Goal: Information Seeking & Learning: Learn about a topic

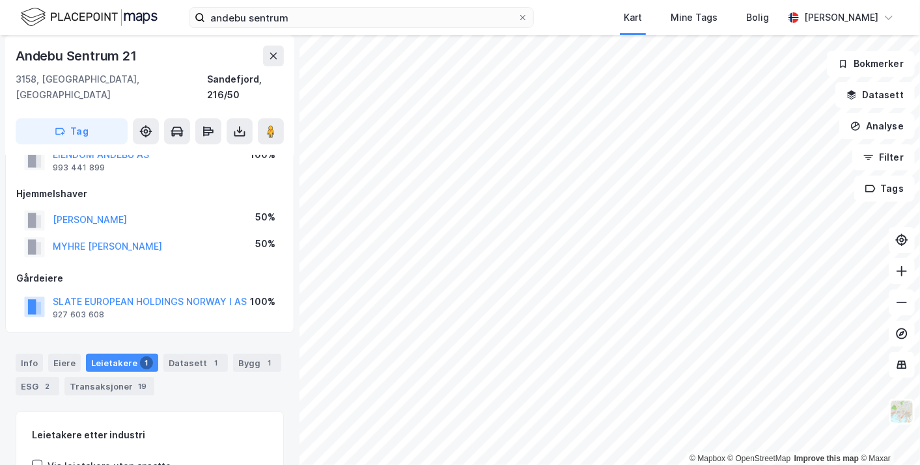
scroll to position [46, 0]
click at [62, 355] on div "Eiere" at bounding box center [64, 364] width 33 height 18
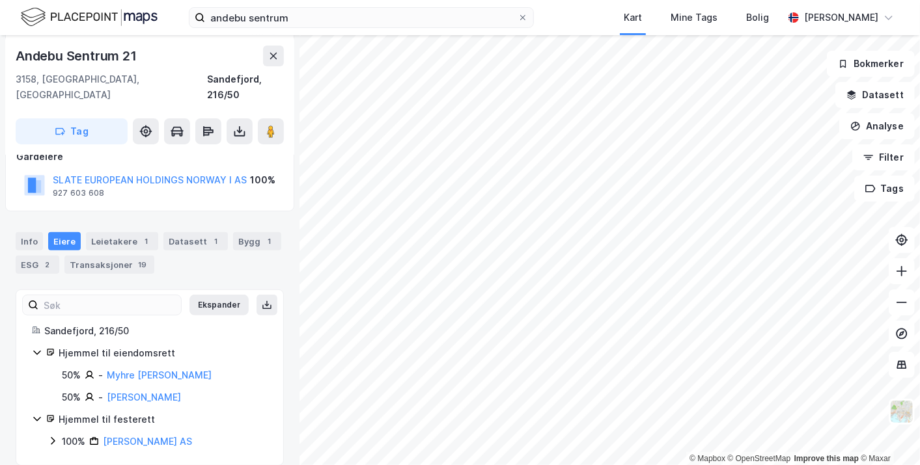
scroll to position [170, 0]
click at [113, 232] on div "Leietakere 1" at bounding box center [122, 241] width 72 height 18
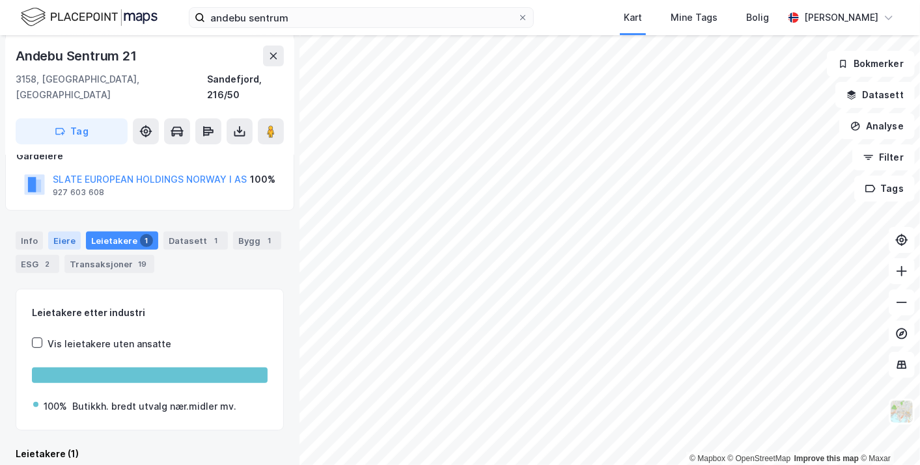
click at [65, 232] on div "Eiere" at bounding box center [64, 241] width 33 height 18
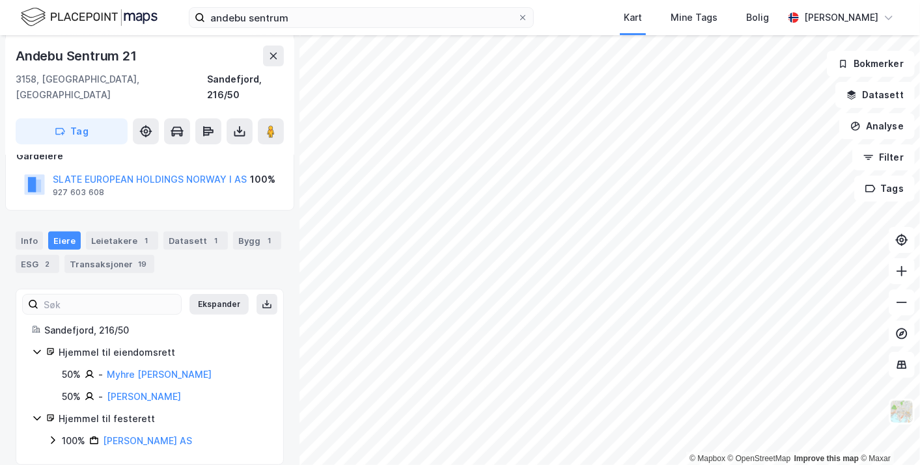
click at [32, 347] on icon at bounding box center [37, 352] width 10 height 10
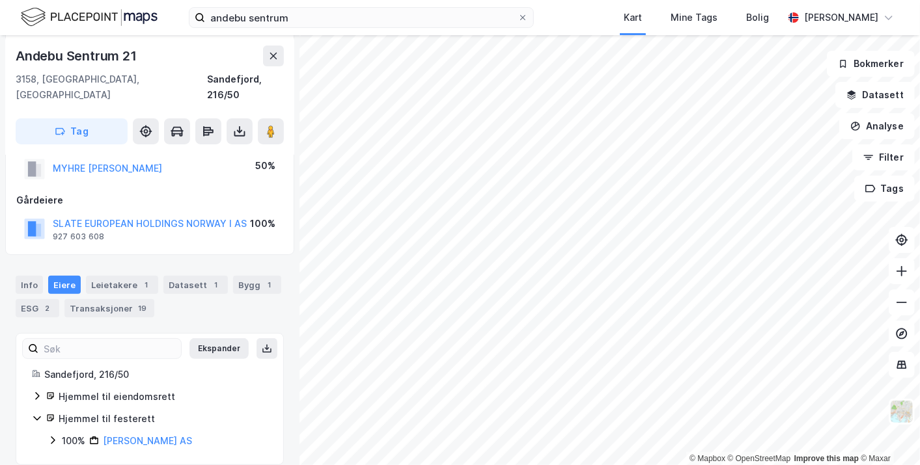
click at [38, 413] on icon at bounding box center [37, 418] width 10 height 10
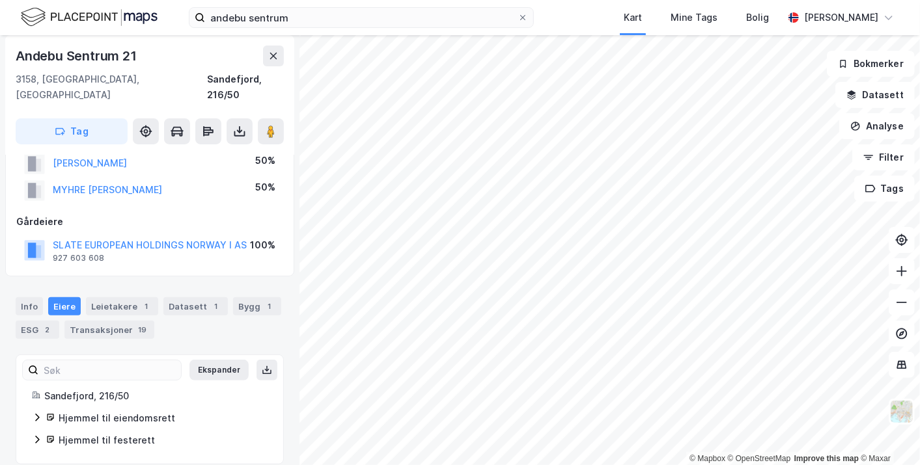
click at [37, 413] on icon at bounding box center [37, 418] width 10 height 10
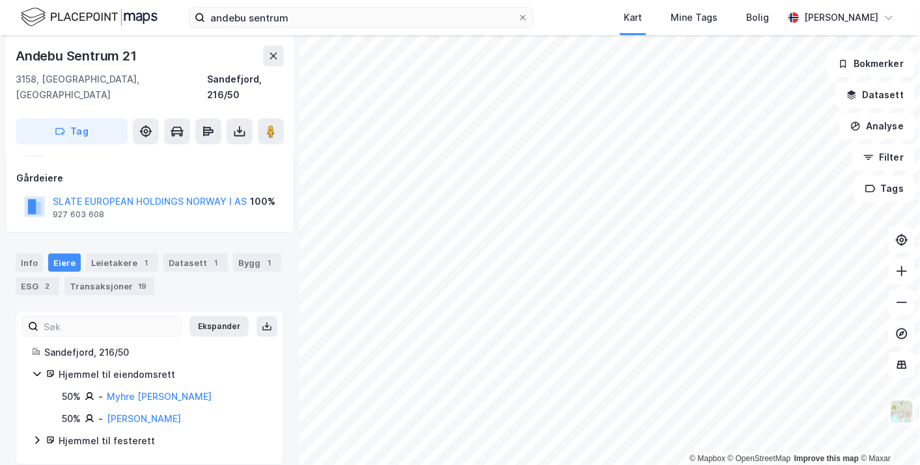
click at [37, 435] on icon at bounding box center [37, 440] width 10 height 10
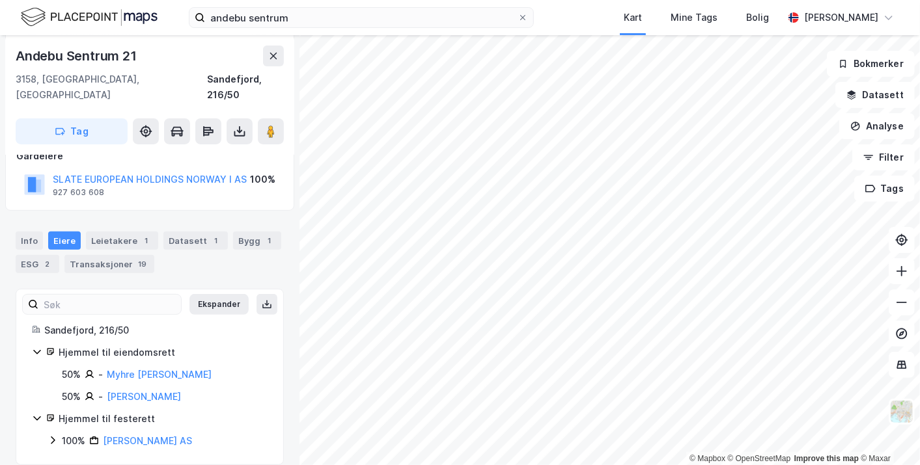
click at [38, 347] on icon at bounding box center [37, 352] width 10 height 10
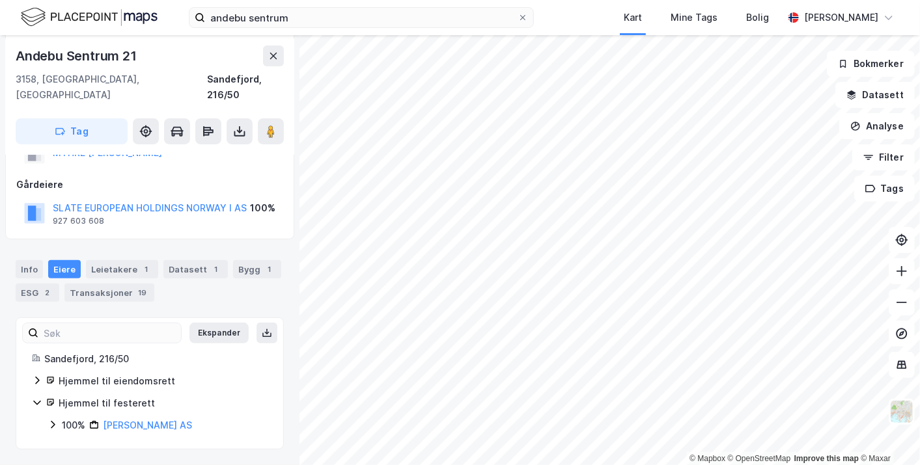
scroll to position [126, 0]
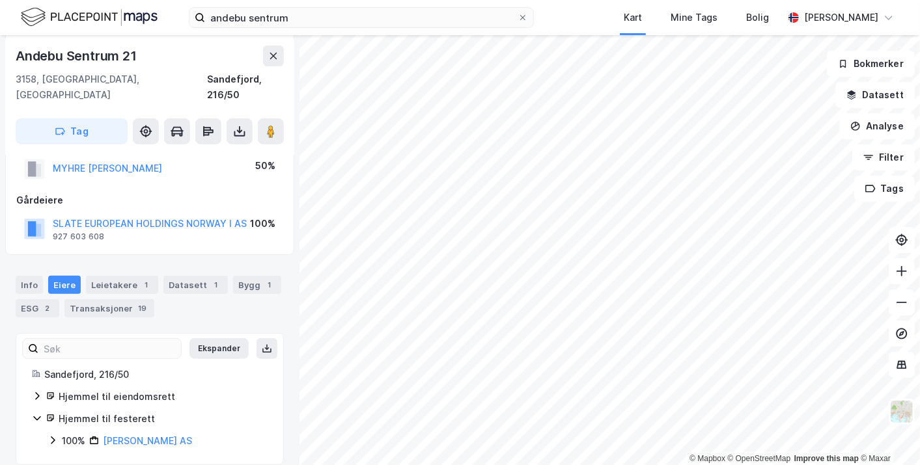
click at [52, 437] on icon at bounding box center [53, 441] width 4 height 8
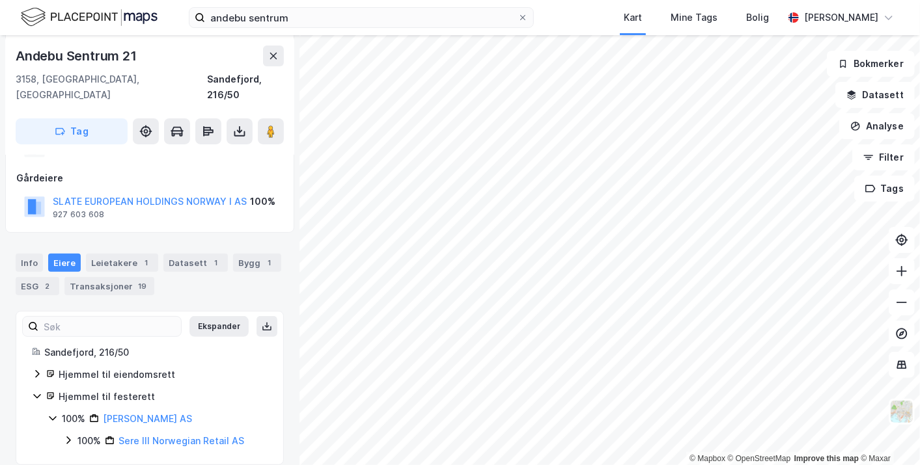
click at [66, 435] on icon at bounding box center [68, 440] width 10 height 10
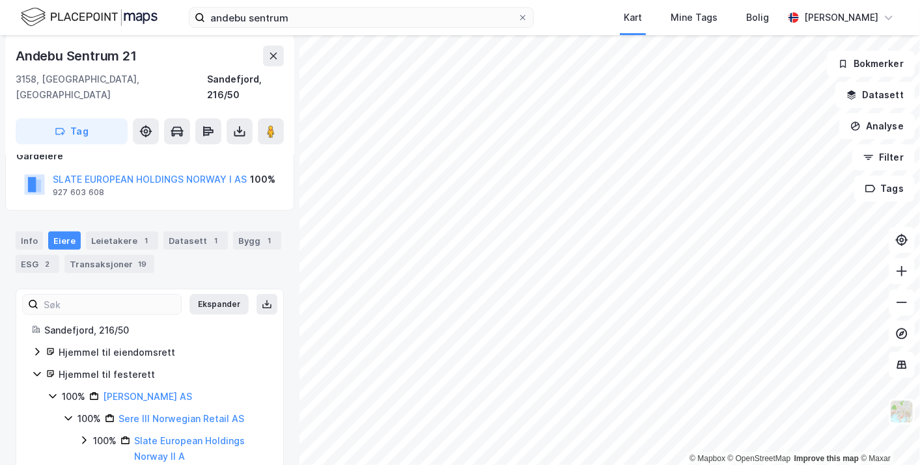
scroll to position [185, 0]
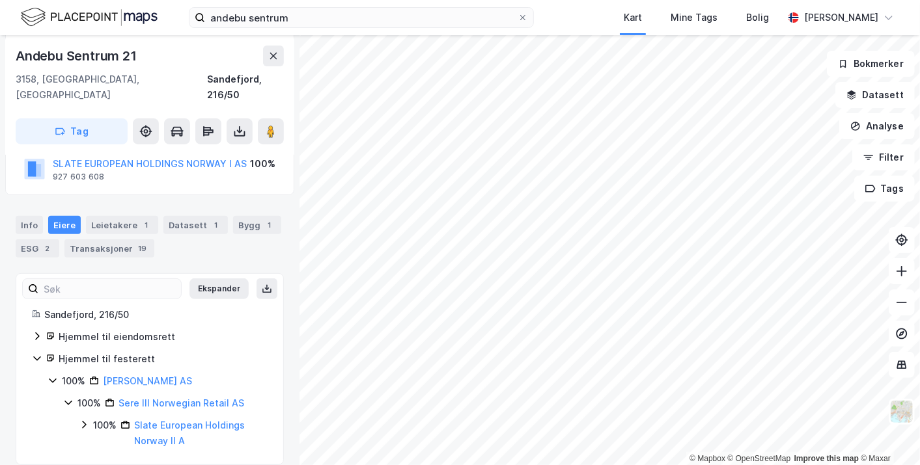
click at [79, 420] on icon at bounding box center [84, 425] width 10 height 10
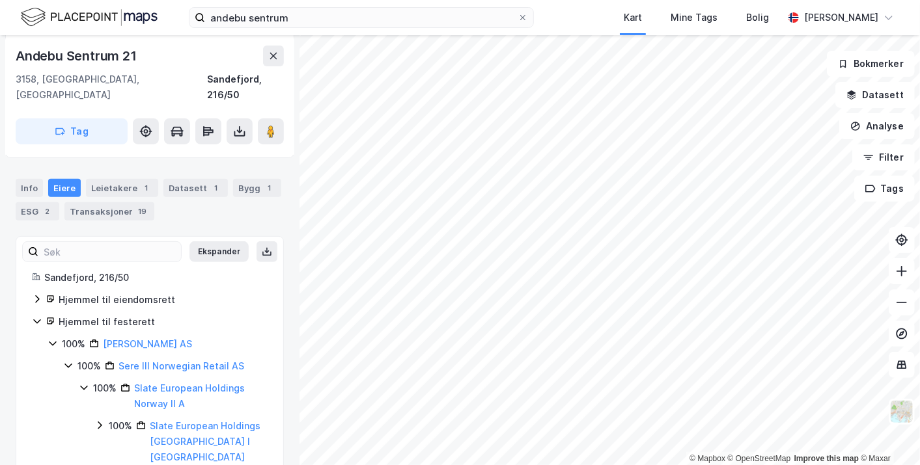
click at [96, 420] on icon at bounding box center [99, 425] width 10 height 10
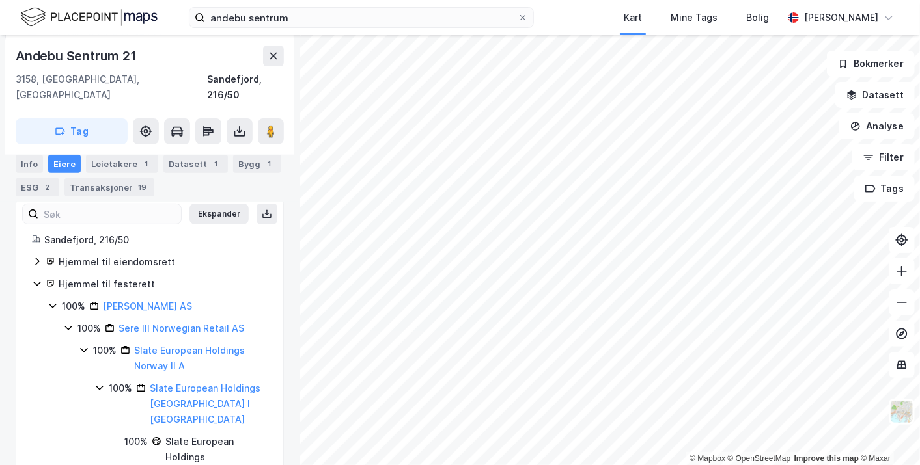
scroll to position [0, 0]
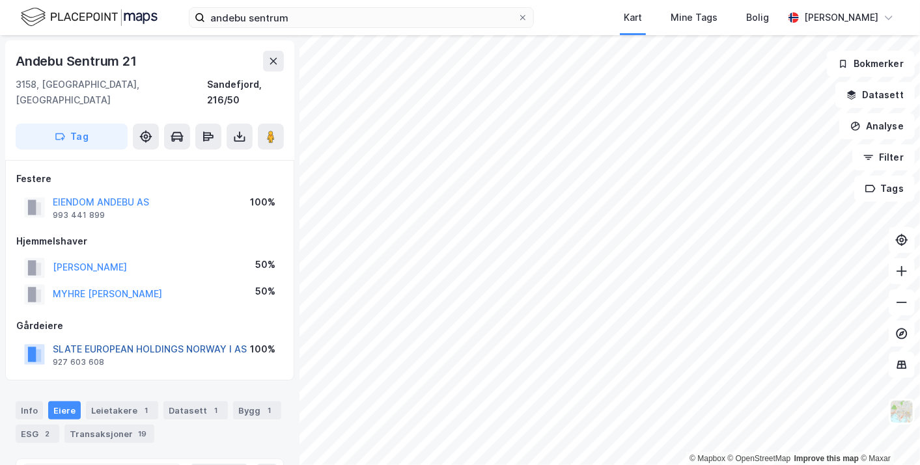
click at [0, 0] on button "SLATE EUROPEAN HOLDINGS NORWAY I AS" at bounding box center [0, 0] width 0 height 0
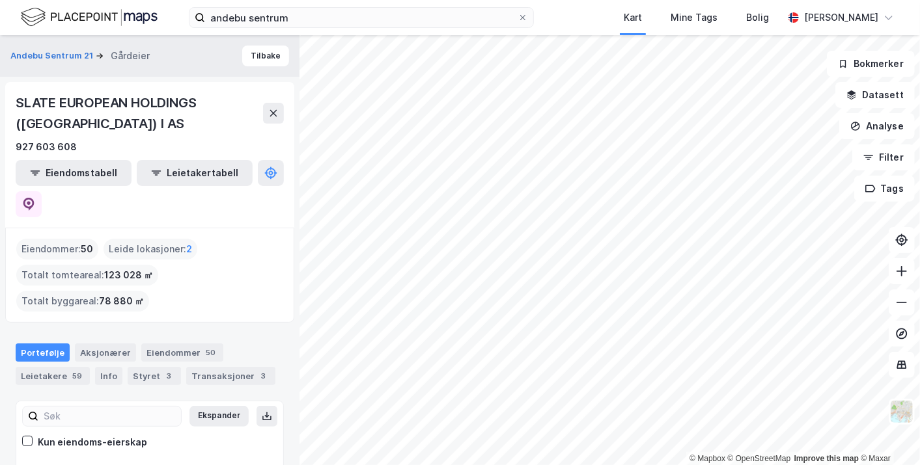
scroll to position [57, 0]
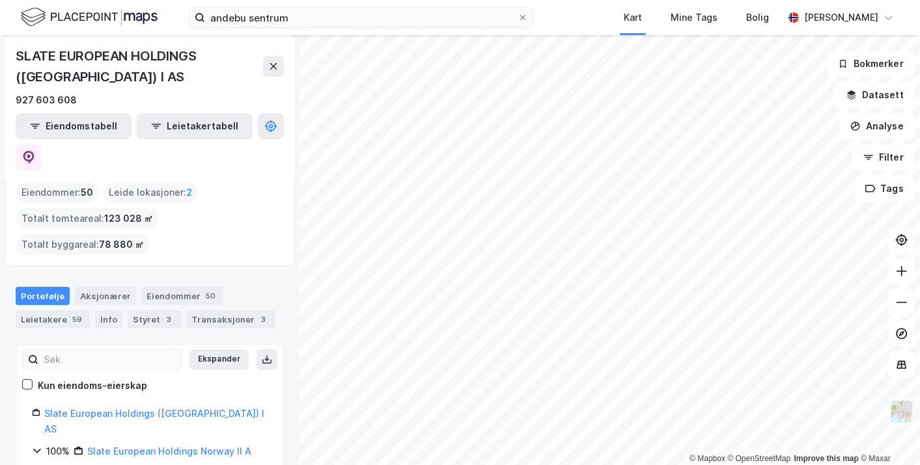
click at [53, 465] on icon at bounding box center [53, 473] width 10 height 10
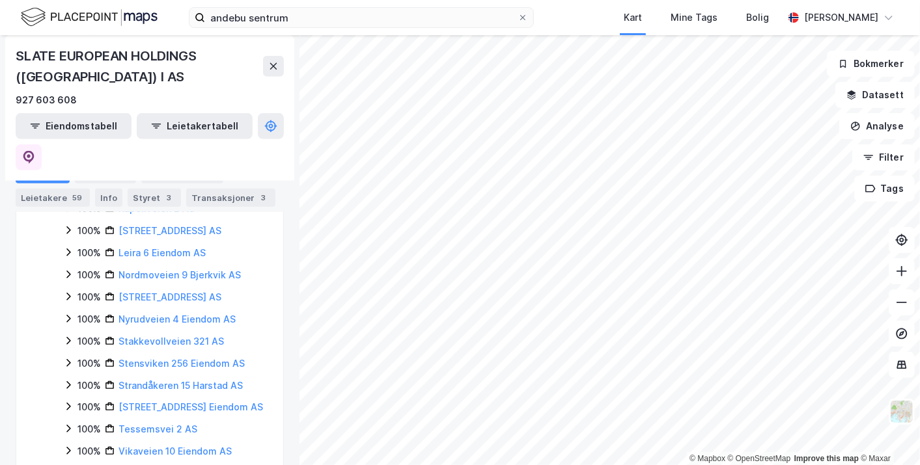
scroll to position [496, 0]
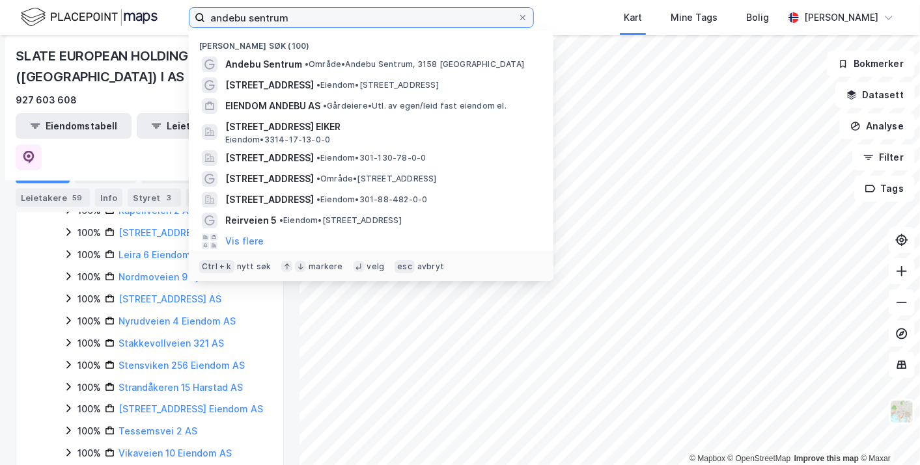
drag, startPoint x: 323, startPoint y: 12, endPoint x: 110, endPoint y: 14, distance: 212.8
click at [110, 14] on div "andebu sentrum Nylige søk (100) Andebu Sentrum • Område • Andebu Sentrum, [STRE…" at bounding box center [460, 17] width 920 height 35
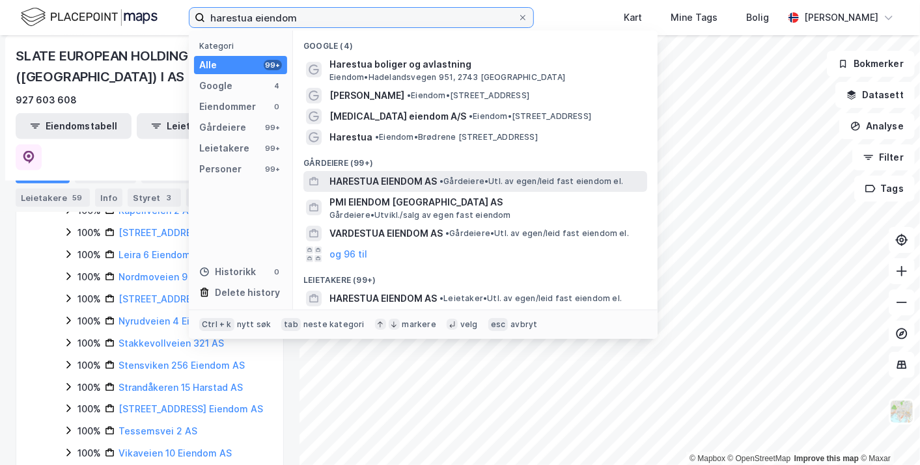
type input "harestua eiendom"
click at [374, 176] on span "HARESTUA EIENDOM AS" at bounding box center [382, 182] width 107 height 16
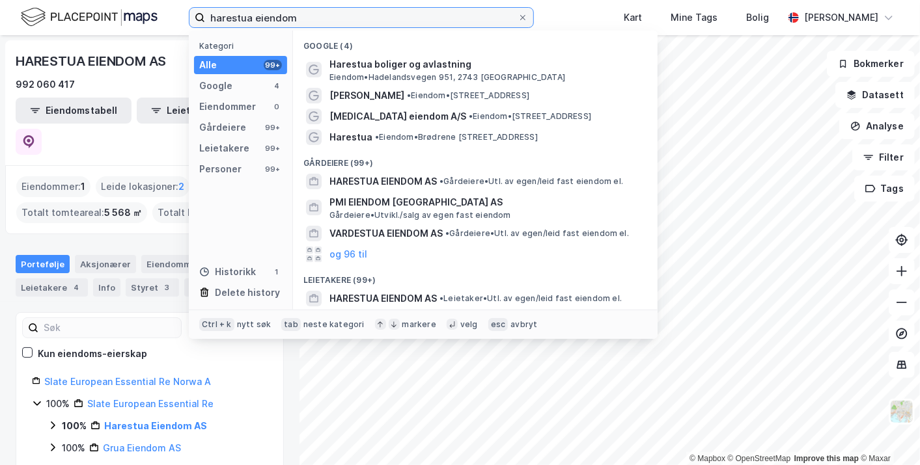
drag, startPoint x: 309, startPoint y: 18, endPoint x: 180, endPoint y: 18, distance: 128.9
click at [180, 18] on div "harestua eiendom Kategori Alle 99+ Google 4 Eiendommer 0 Gårdeiere 99+ Leietake…" at bounding box center [460, 17] width 920 height 35
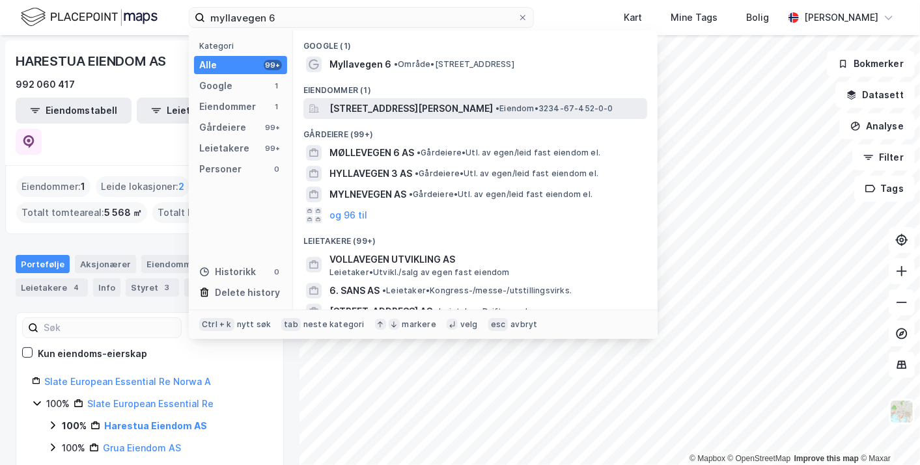
click at [420, 104] on span "[STREET_ADDRESS][PERSON_NAME]" at bounding box center [410, 109] width 163 height 16
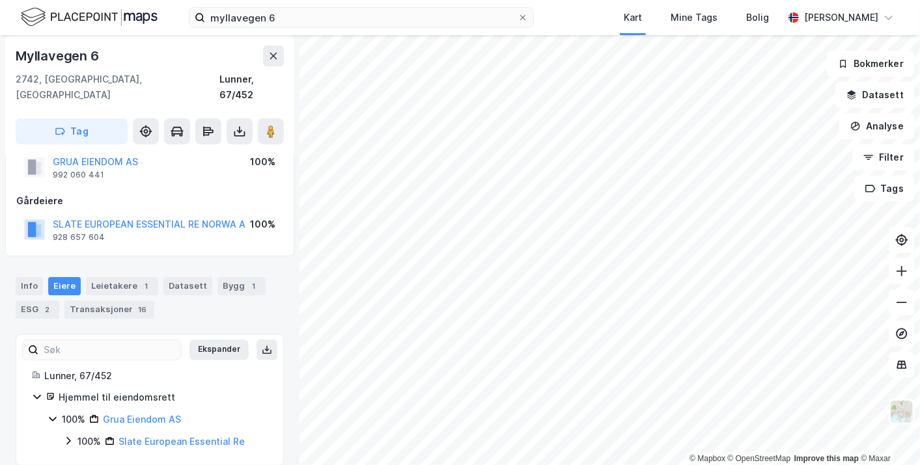
scroll to position [40, 0]
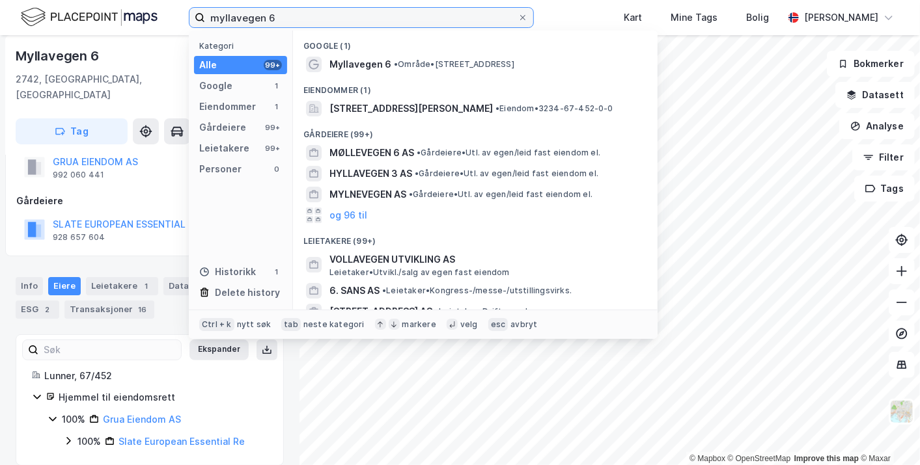
drag, startPoint x: 271, startPoint y: 12, endPoint x: 164, endPoint y: 5, distance: 107.6
click at [164, 5] on div "myllavegen 6 Kategori Alle 99+ Google 1 Eiendommer 1 Gårdeiere 99+ Leietakere 9…" at bounding box center [460, 17] width 920 height 35
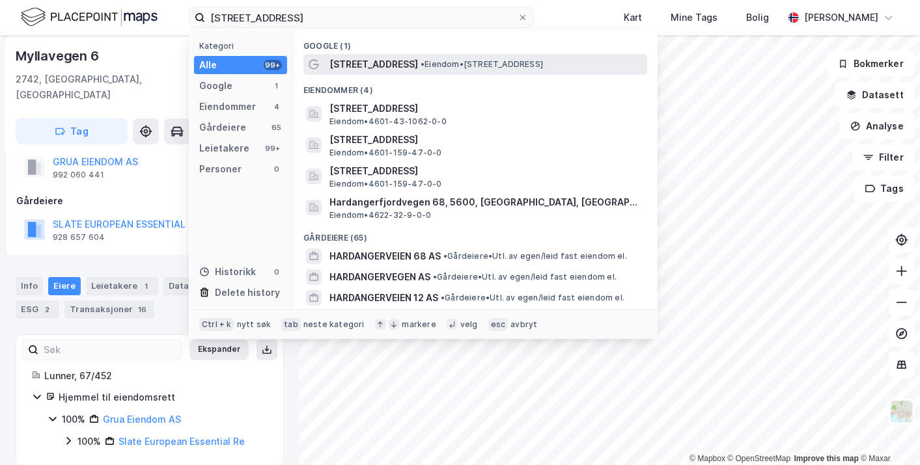
click at [394, 66] on span "[STREET_ADDRESS]" at bounding box center [373, 65] width 89 height 16
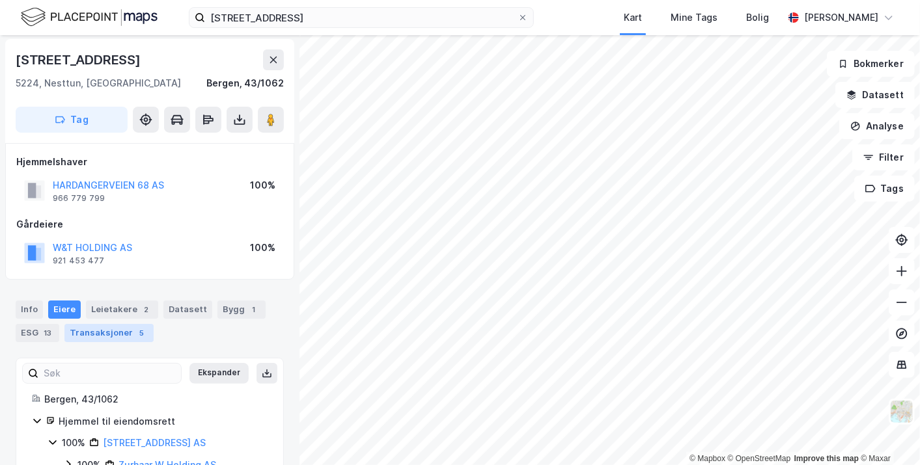
scroll to position [40, 0]
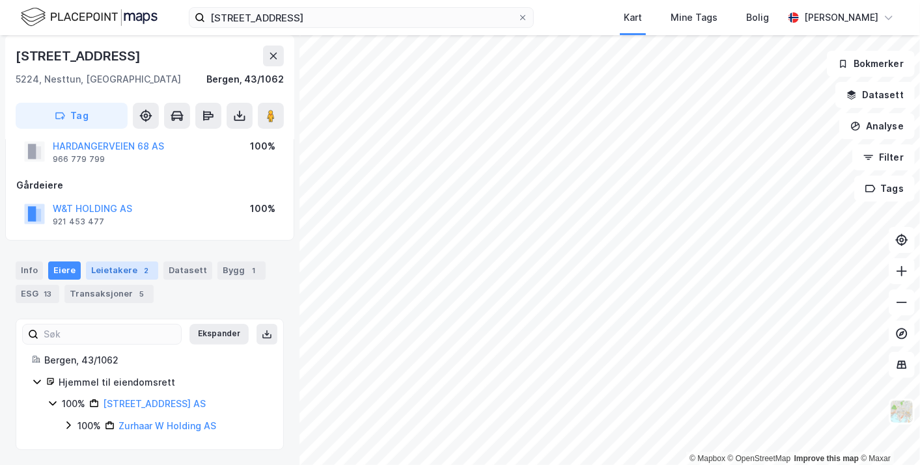
click at [129, 277] on div "Leietakere 2" at bounding box center [122, 271] width 72 height 18
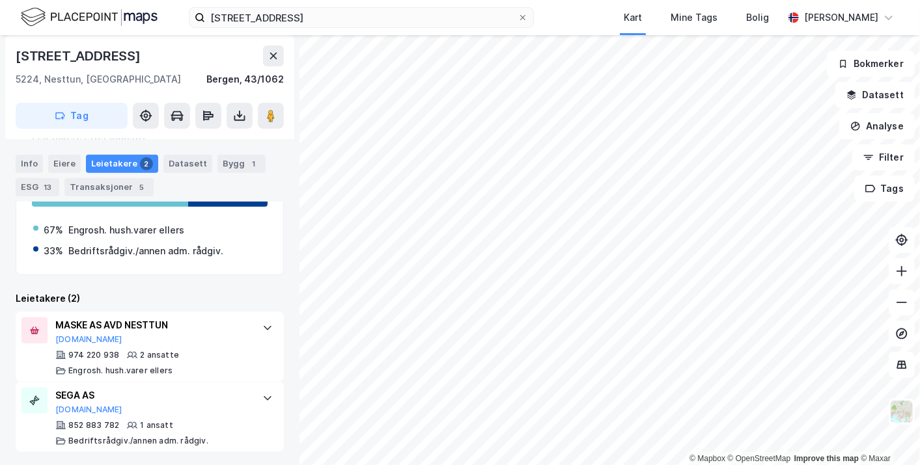
scroll to position [245, 0]
drag, startPoint x: 305, startPoint y: 21, endPoint x: 127, endPoint y: 6, distance: 178.3
click at [127, 6] on div "hardangerveien 68 Kart Mine Tags Bolig [PERSON_NAME][GEOGRAPHIC_DATA]" at bounding box center [460, 17] width 920 height 35
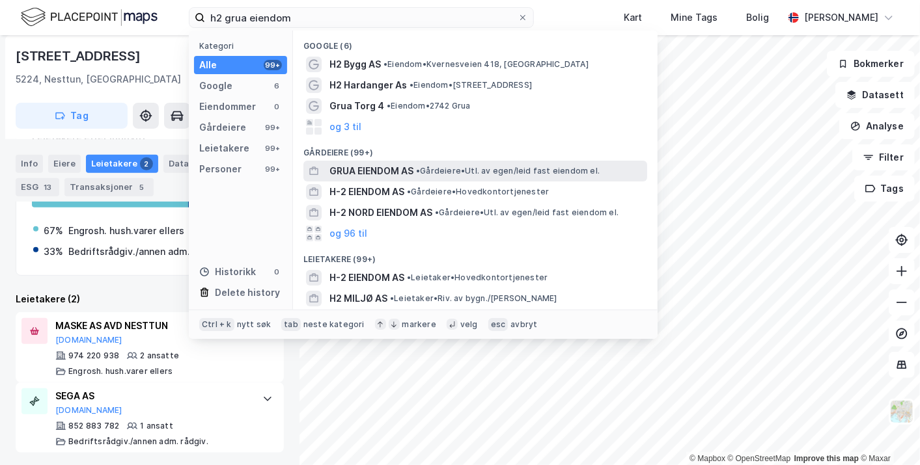
click at [378, 167] on span "GRUA EIENDOM AS" at bounding box center [371, 171] width 84 height 16
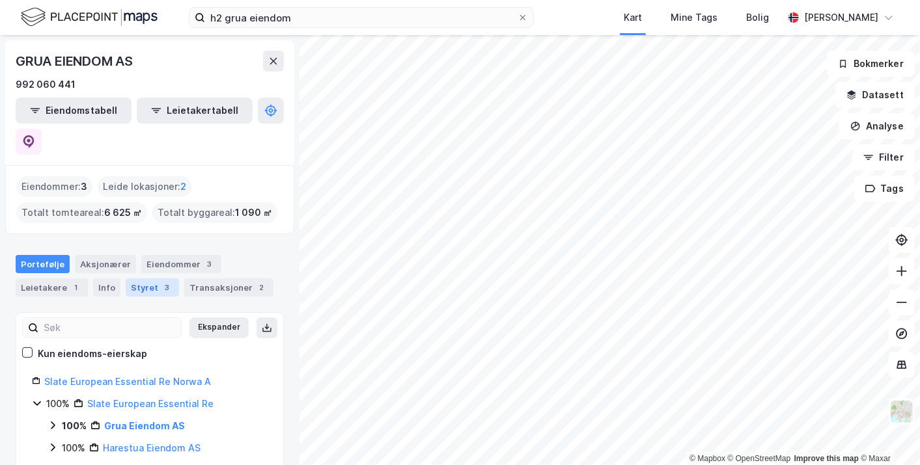
scroll to position [12, 0]
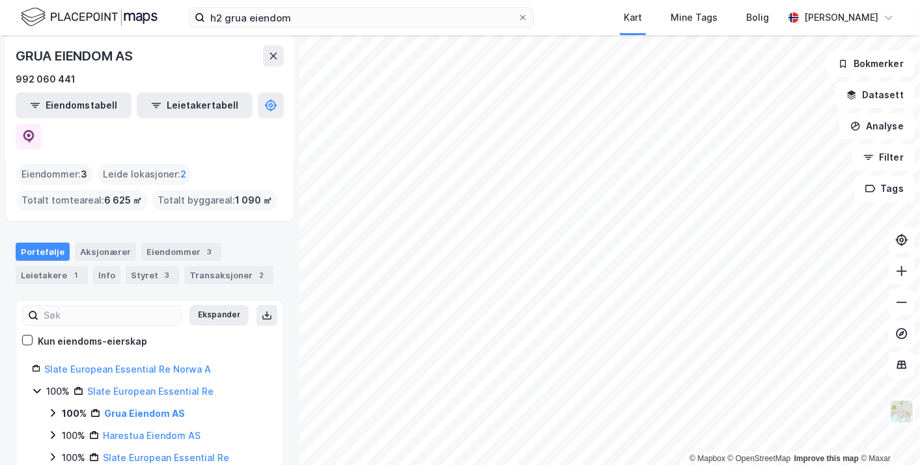
click at [37, 386] on icon at bounding box center [37, 391] width 10 height 10
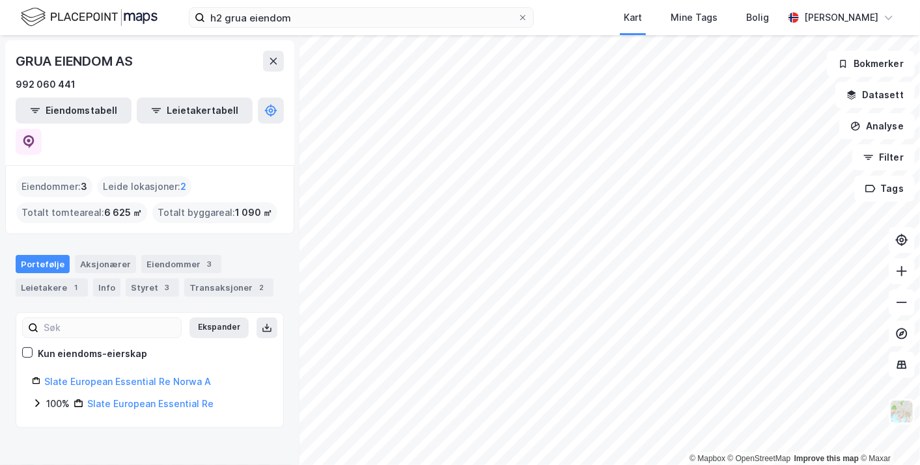
scroll to position [0, 0]
click at [41, 398] on icon at bounding box center [37, 403] width 10 height 10
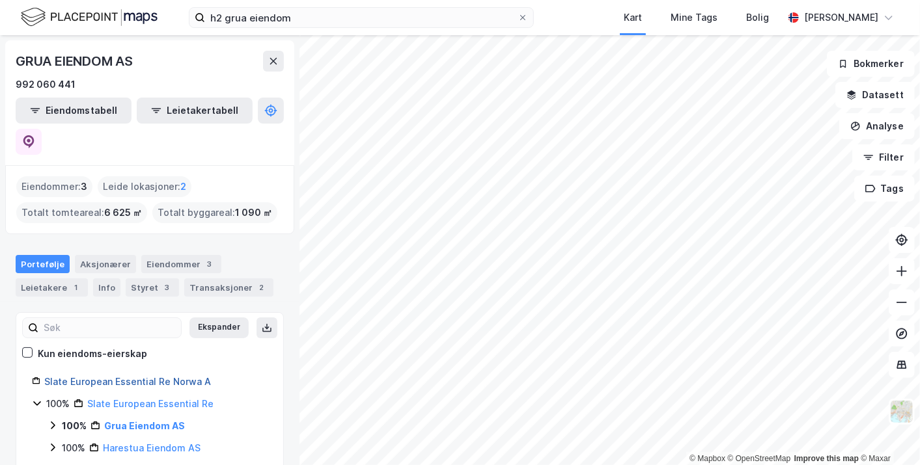
click at [88, 376] on link "Slate European Essential Re Norwa A" at bounding box center [127, 381] width 167 height 11
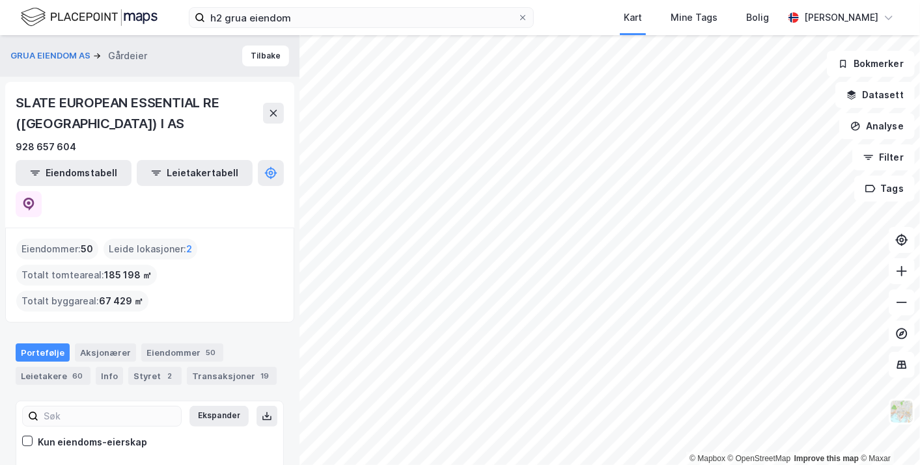
scroll to position [101, 0]
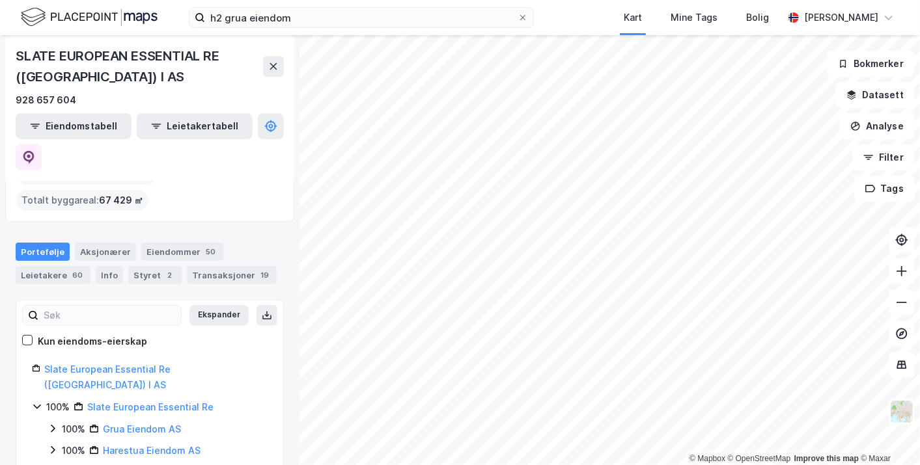
click at [34, 402] on icon at bounding box center [37, 407] width 10 height 10
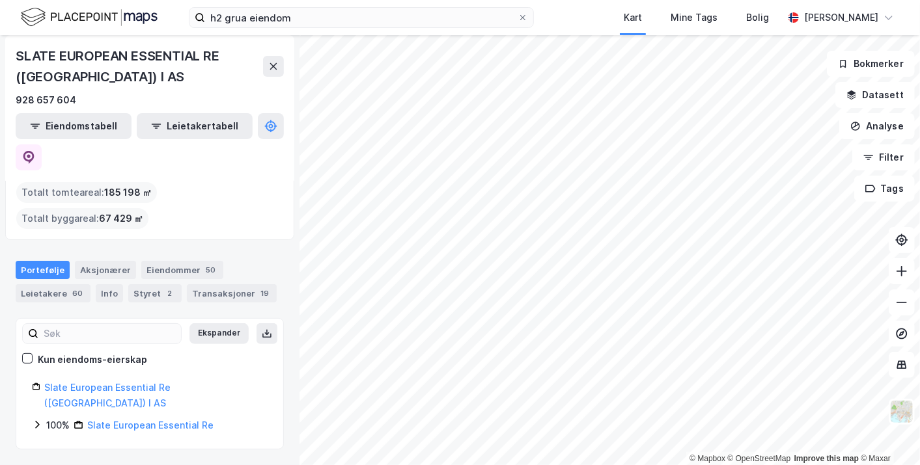
scroll to position [34, 0]
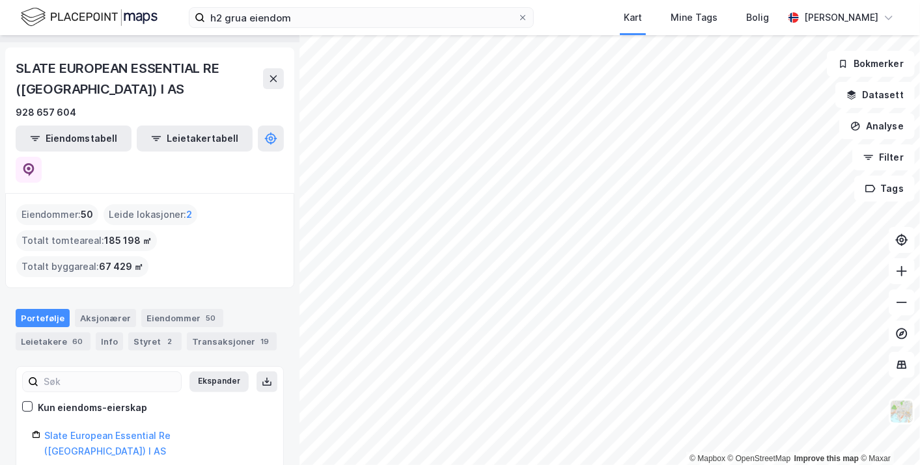
click at [38, 465] on icon at bounding box center [37, 473] width 10 height 10
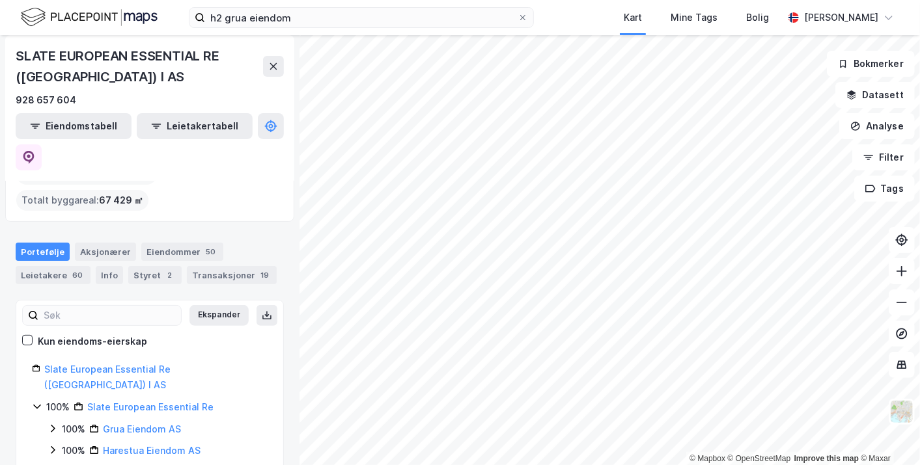
click at [51, 465] on icon at bounding box center [53, 472] width 10 height 10
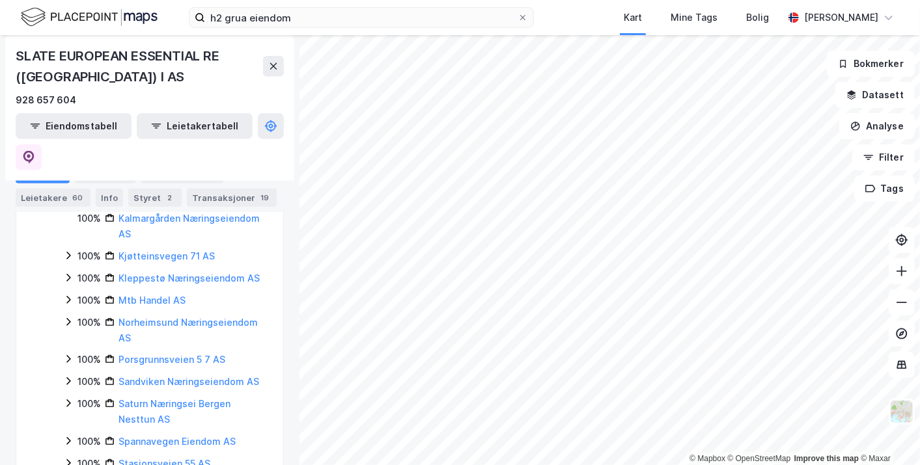
scroll to position [525, 0]
drag, startPoint x: 299, startPoint y: 23, endPoint x: 162, endPoint y: 9, distance: 138.0
click at [162, 9] on div "h2 grua eiendom [GEOGRAPHIC_DATA] Tags Bolig [PERSON_NAME][GEOGRAPHIC_DATA]" at bounding box center [460, 17] width 920 height 35
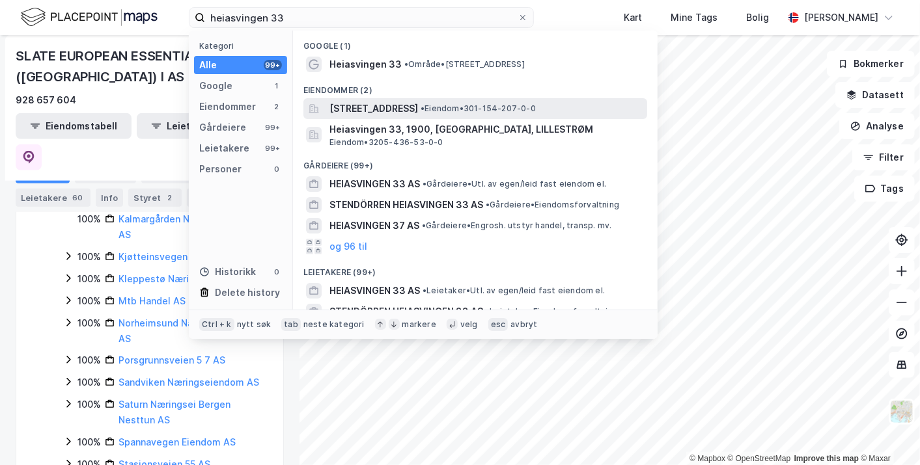
click at [387, 108] on span "[STREET_ADDRESS]" at bounding box center [373, 109] width 89 height 16
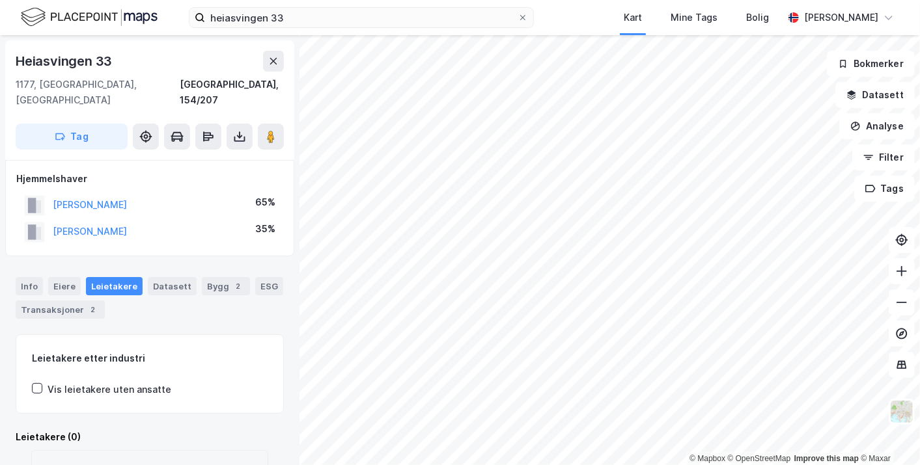
scroll to position [26, 0]
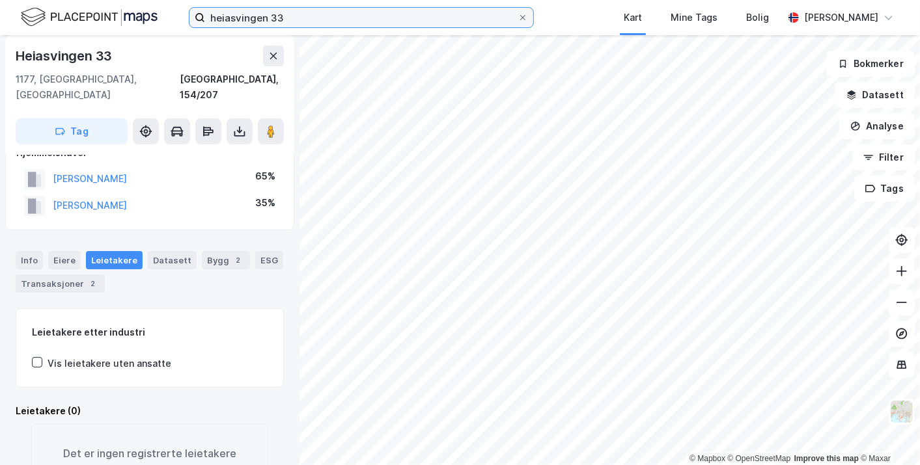
click at [288, 20] on input "heiasvingen 33" at bounding box center [361, 18] width 312 height 20
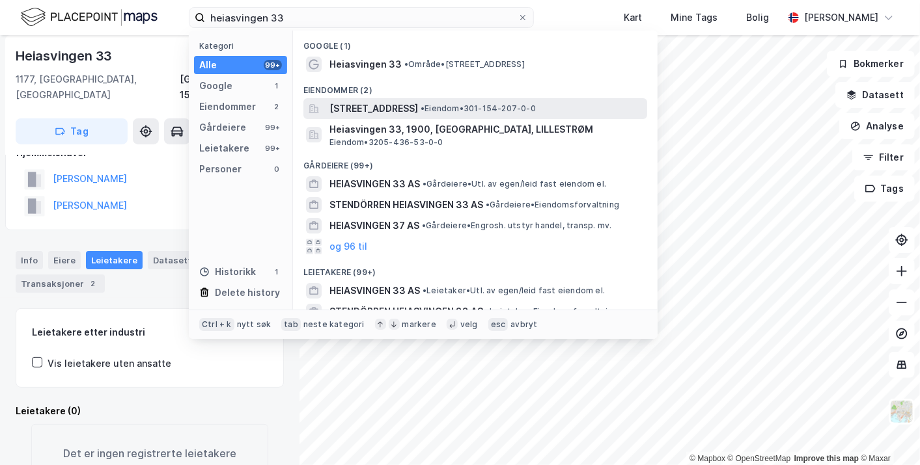
click at [398, 109] on span "[STREET_ADDRESS]" at bounding box center [373, 109] width 89 height 16
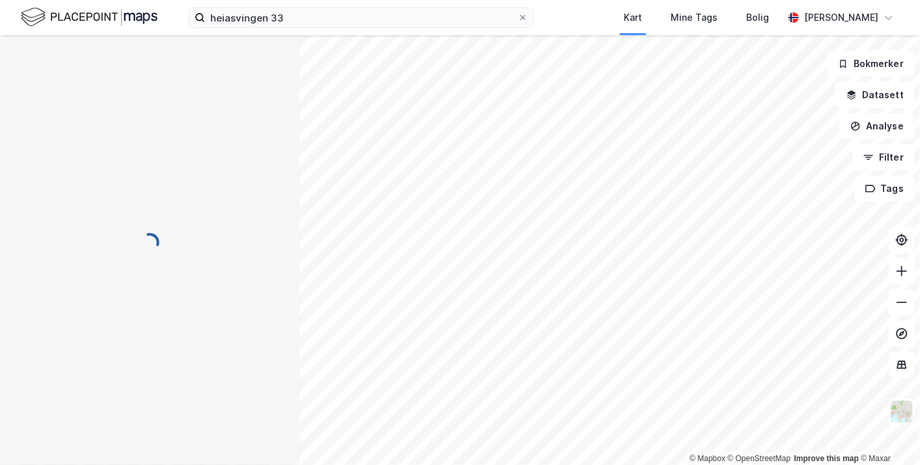
scroll to position [26, 0]
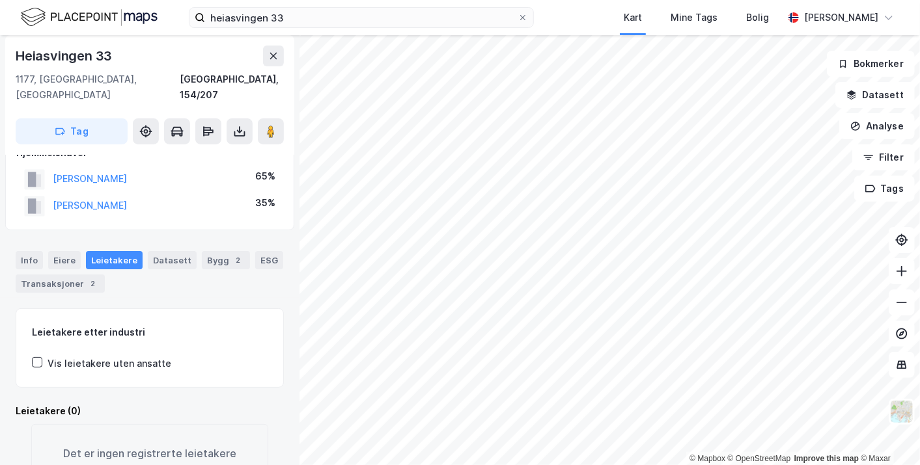
click at [297, 28] on div "heiasvingen 33 Kart Mine Tags Bolig [PERSON_NAME][GEOGRAPHIC_DATA]" at bounding box center [460, 17] width 920 height 35
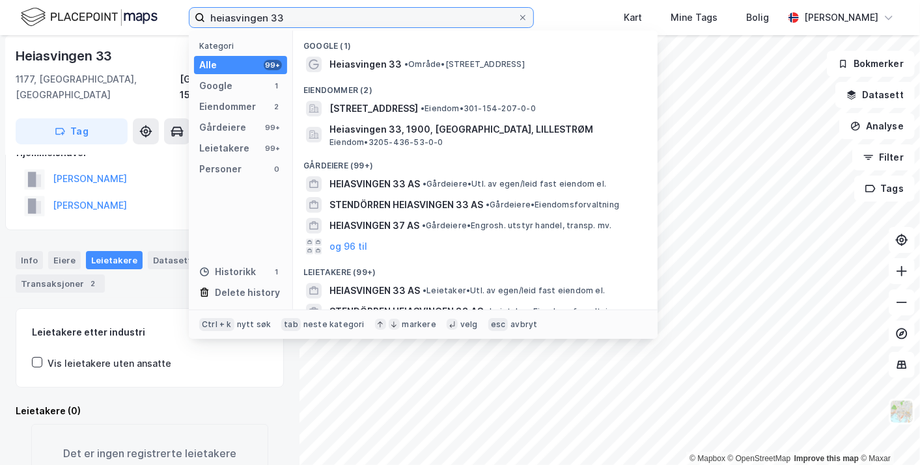
click at [291, 21] on input "heiasvingen 33" at bounding box center [361, 18] width 312 height 20
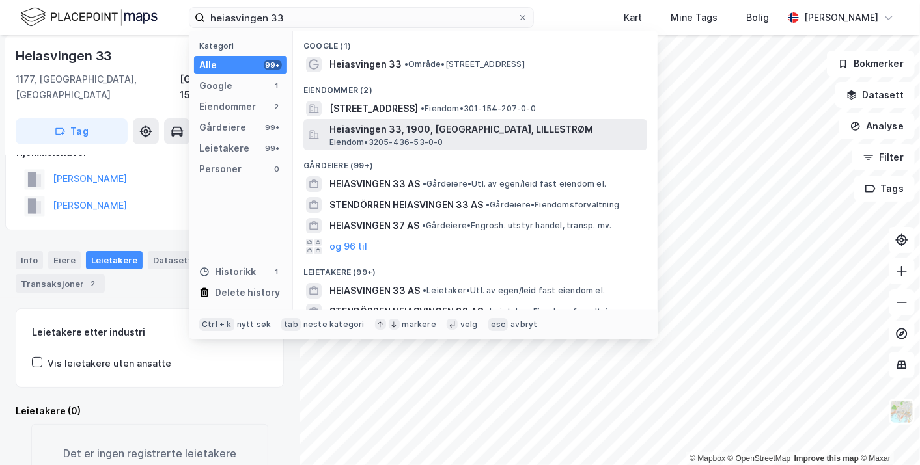
click at [403, 126] on span "Heiasvingen 33, 1900, [GEOGRAPHIC_DATA], LILLESTRØM" at bounding box center [485, 130] width 312 height 16
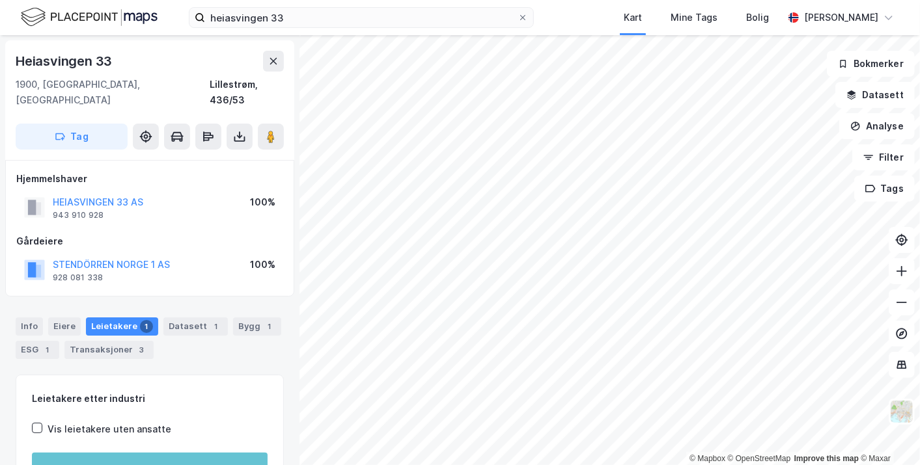
scroll to position [26, 0]
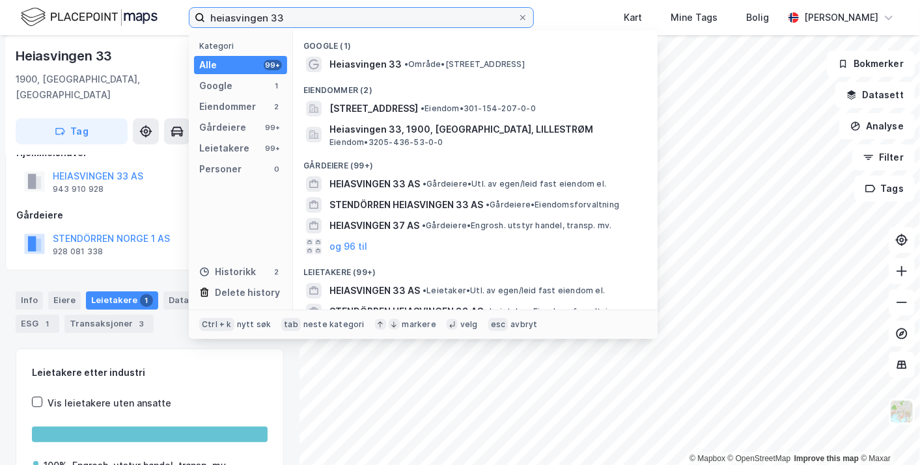
drag, startPoint x: 308, startPoint y: 11, endPoint x: 187, endPoint y: 19, distance: 121.9
click at [187, 19] on div "heiasvingen 33 Kategori Alle 99+ Google 1 Eiendommer 2 Gårdeiere 99+ Leietakere…" at bounding box center [460, 17] width 920 height 35
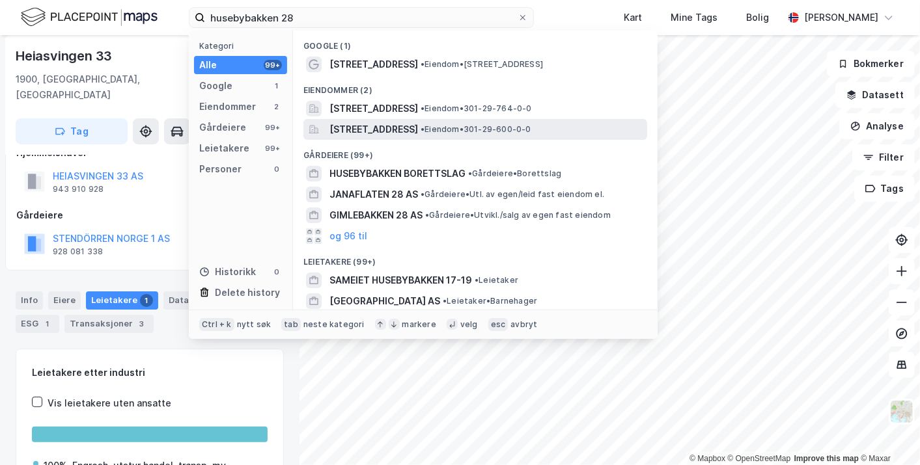
click at [374, 119] on div "[STREET_ADDRESS] • Eiendom • 301-29-600-0-0" at bounding box center [475, 129] width 344 height 21
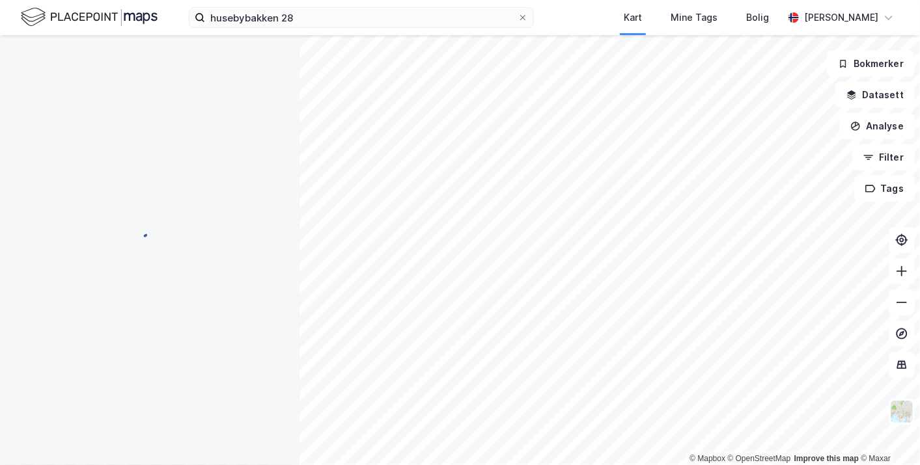
scroll to position [26, 0]
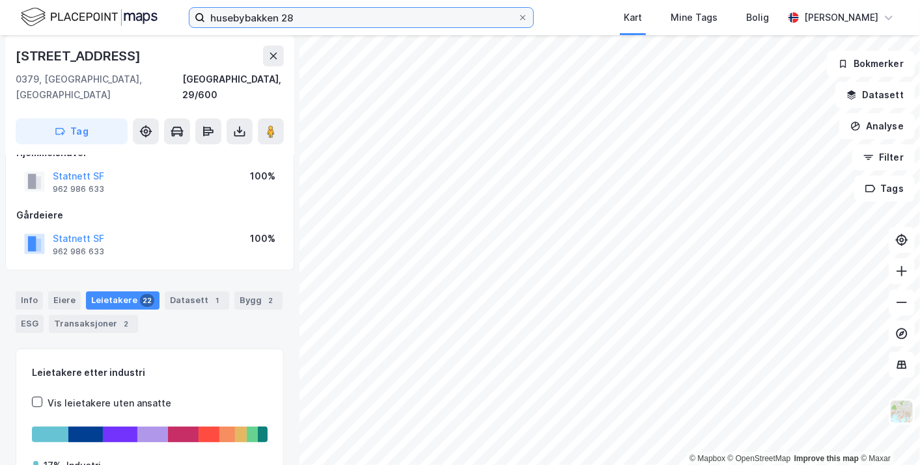
drag, startPoint x: 161, startPoint y: 3, endPoint x: 143, endPoint y: 1, distance: 18.3
click at [143, 1] on div "husebybakken 28 Kart Mine Tags Bolig [PERSON_NAME][GEOGRAPHIC_DATA]" at bounding box center [460, 17] width 920 height 35
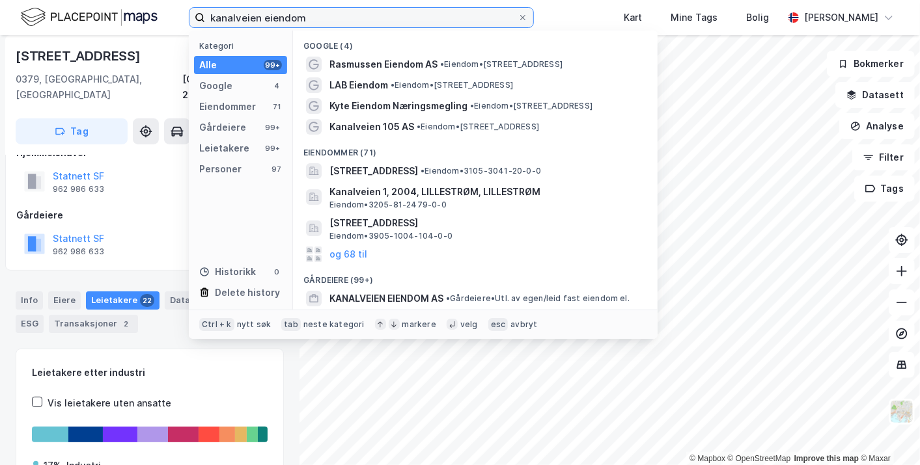
drag, startPoint x: 331, startPoint y: 13, endPoint x: 262, endPoint y: 16, distance: 69.7
click at [262, 16] on input "kanalveien eiendom" at bounding box center [361, 18] width 312 height 20
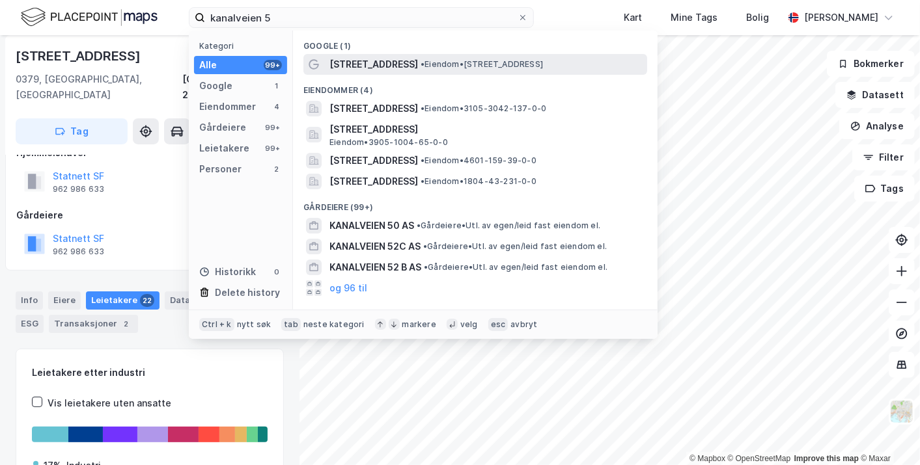
click at [420, 65] on span "• Eiendom • [STREET_ADDRESS]" at bounding box center [481, 64] width 122 height 10
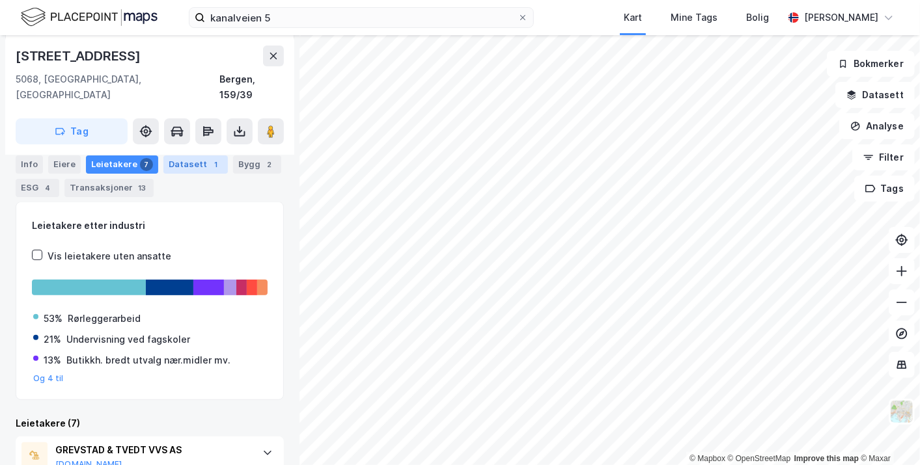
scroll to position [174, 0]
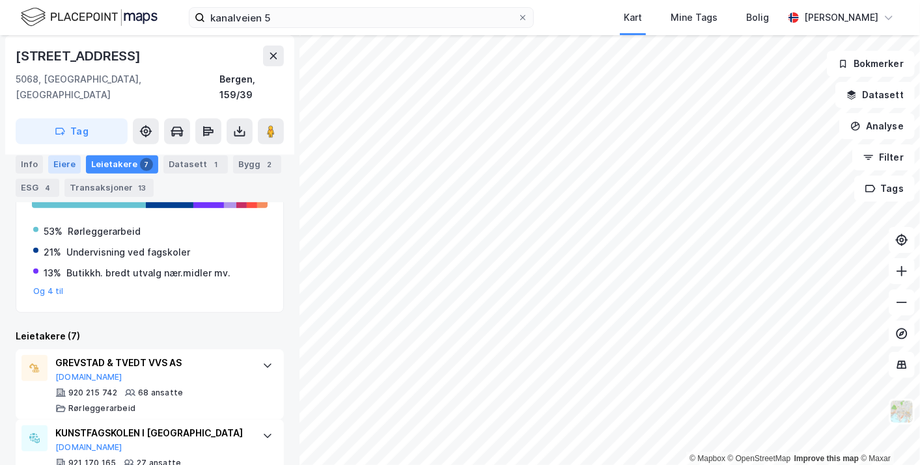
click at [66, 155] on div "Eiere" at bounding box center [64, 164] width 33 height 18
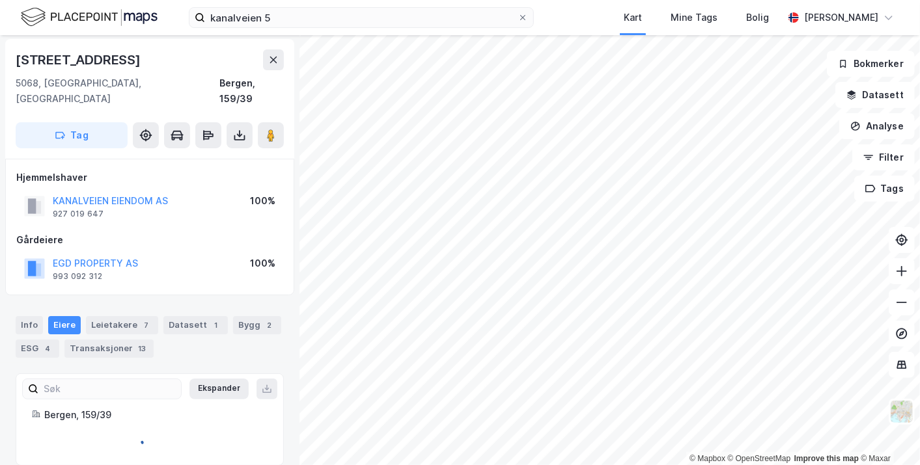
scroll to position [40, 0]
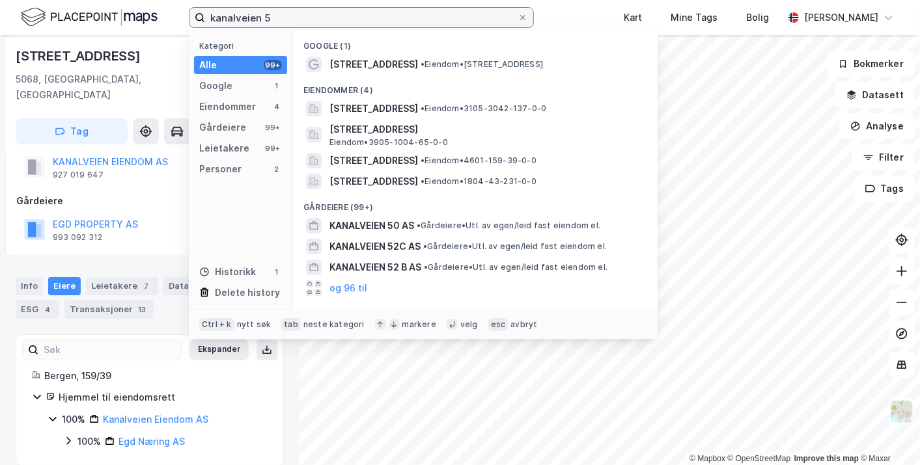
drag, startPoint x: 300, startPoint y: 19, endPoint x: 102, endPoint y: 20, distance: 198.5
click at [102, 20] on div "kanalveien 5 Kategori Alle 99+ Google 1 Eiendommer 4 Gårdeiere 99+ Leietakere 9…" at bounding box center [460, 17] width 920 height 35
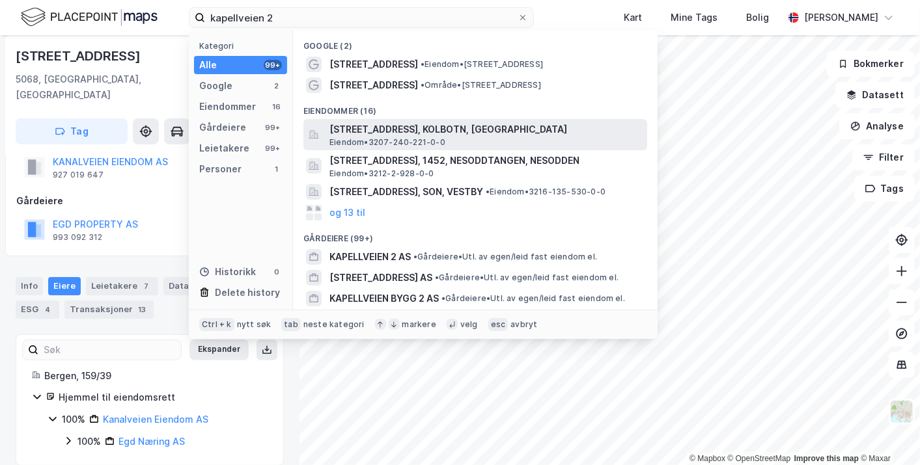
click at [422, 145] on span "Eiendom • 3207-240-221-0-0" at bounding box center [387, 142] width 116 height 10
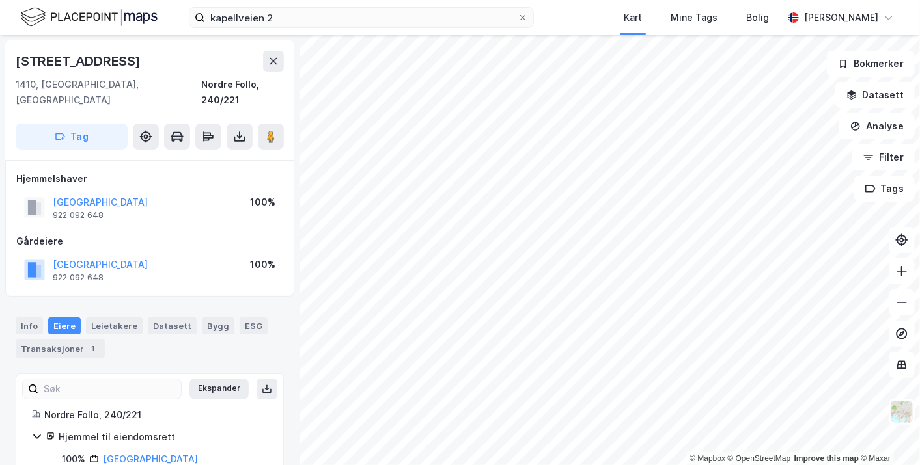
scroll to position [18, 0]
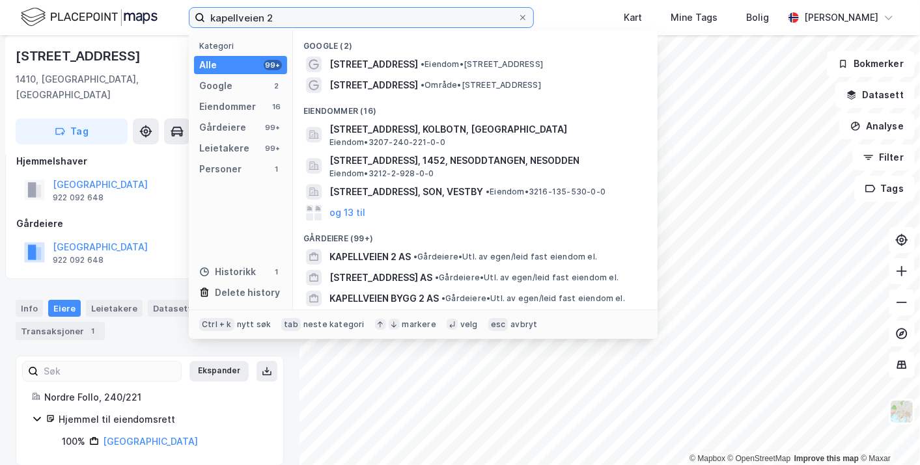
drag, startPoint x: 353, startPoint y: 18, endPoint x: 171, endPoint y: 11, distance: 182.3
click at [171, 11] on div "kapellveien 2 Kategori Alle 99+ Google 2 Eiendommer 16 Gårdeiere 99+ Leietakere…" at bounding box center [460, 17] width 920 height 35
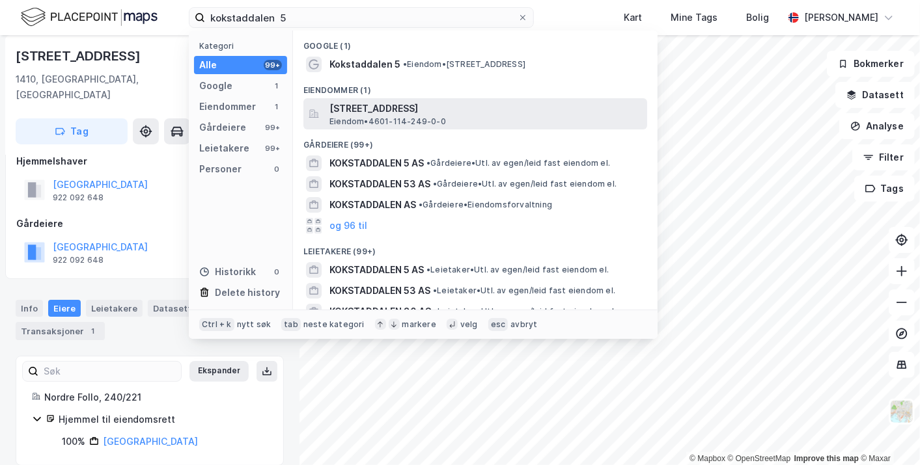
click at [439, 102] on span "[STREET_ADDRESS]" at bounding box center [485, 109] width 312 height 16
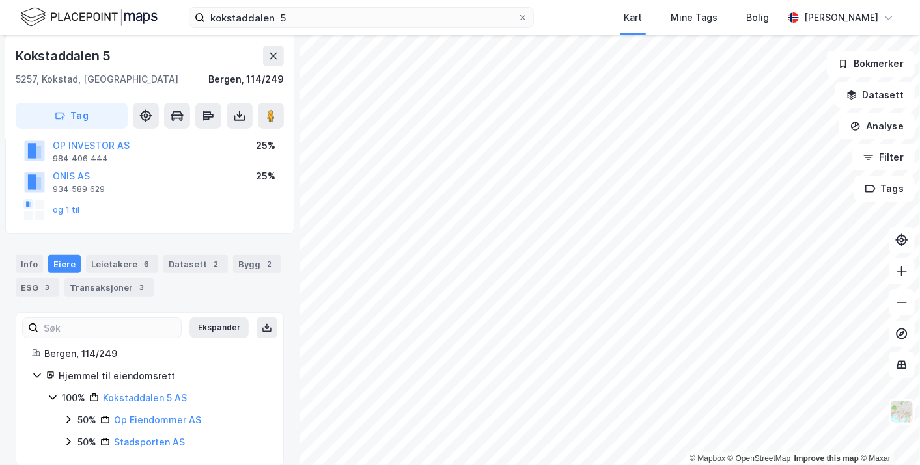
scroll to position [142, 0]
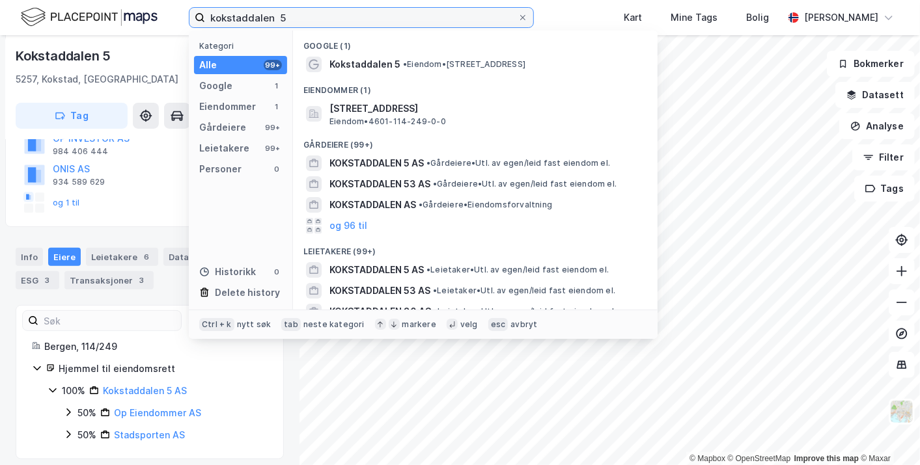
drag, startPoint x: 316, startPoint y: 18, endPoint x: 111, endPoint y: 28, distance: 204.6
click at [111, 28] on div "kokstaddalen 5 Kategori Alle 99+ Google 1 Eiendommer 1 Gårdeiere 99+ Leietakere…" at bounding box center [460, 17] width 920 height 35
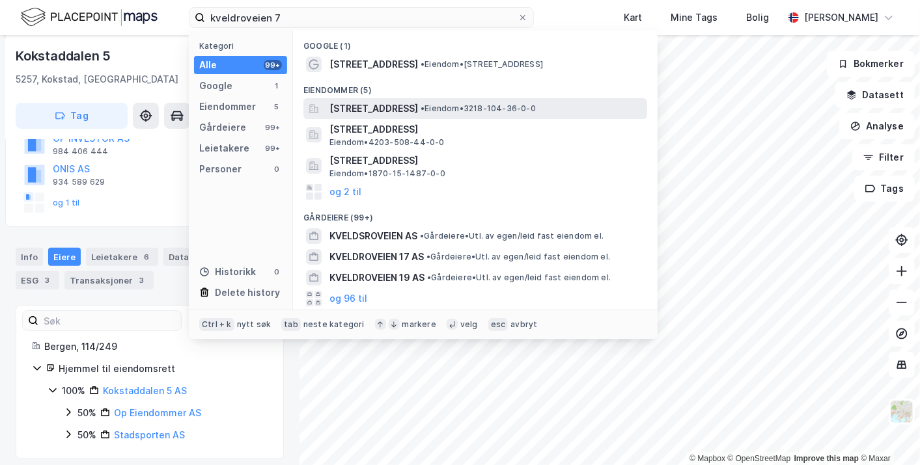
click at [404, 108] on span "[STREET_ADDRESS]" at bounding box center [373, 109] width 89 height 16
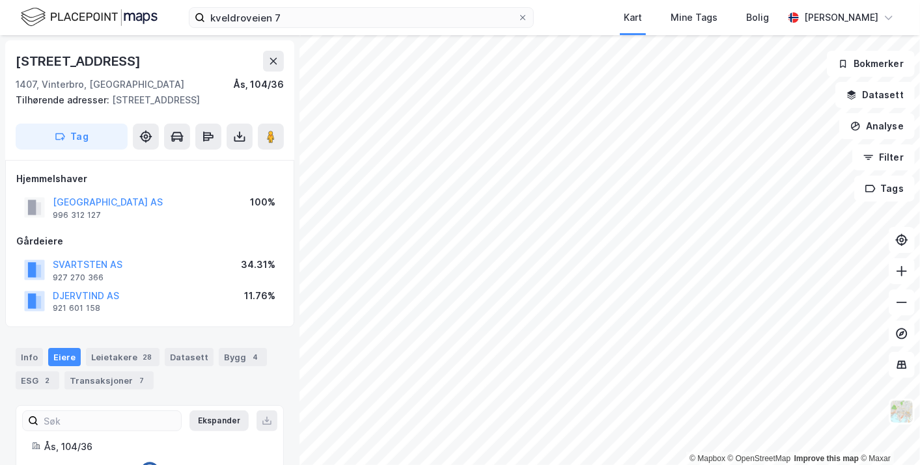
scroll to position [48, 0]
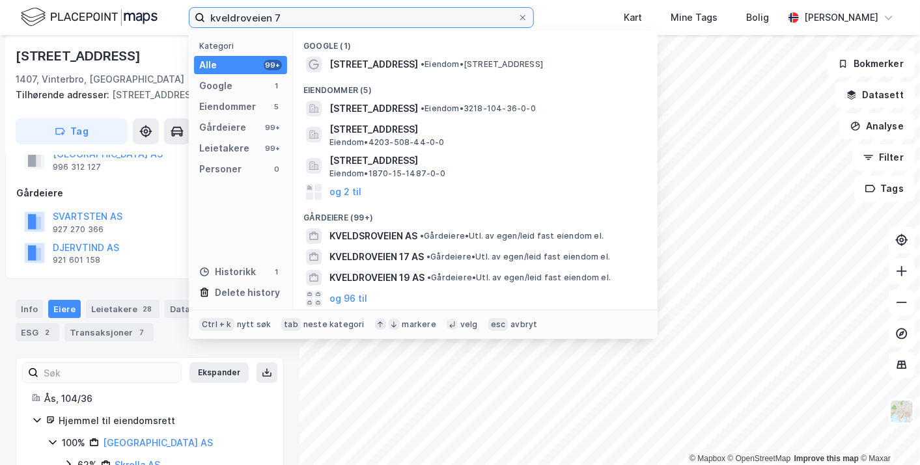
drag, startPoint x: 292, startPoint y: 25, endPoint x: 150, endPoint y: 24, distance: 141.2
click at [150, 24] on div "kveldroveien 7 Kategori Alle 99+ Google 1 Eiendommer 5 Gårdeiere 99+ Leietakere…" at bounding box center [460, 17] width 920 height 35
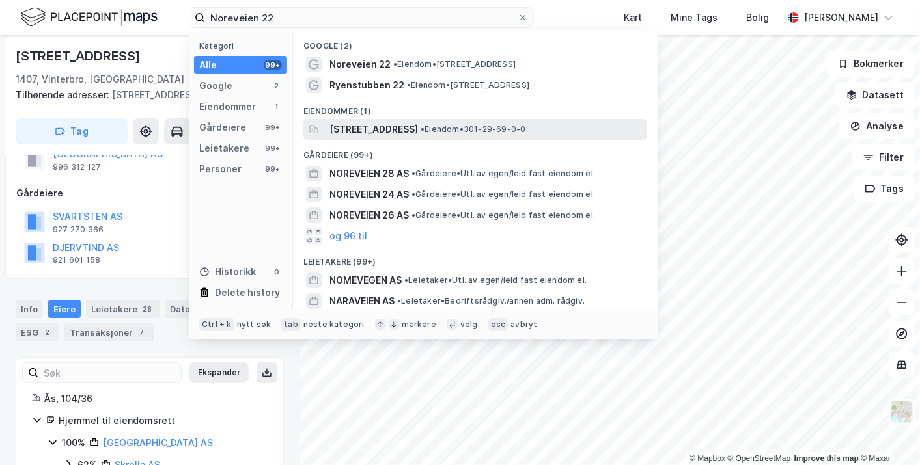
click at [387, 131] on span "[STREET_ADDRESS]" at bounding box center [373, 130] width 89 height 16
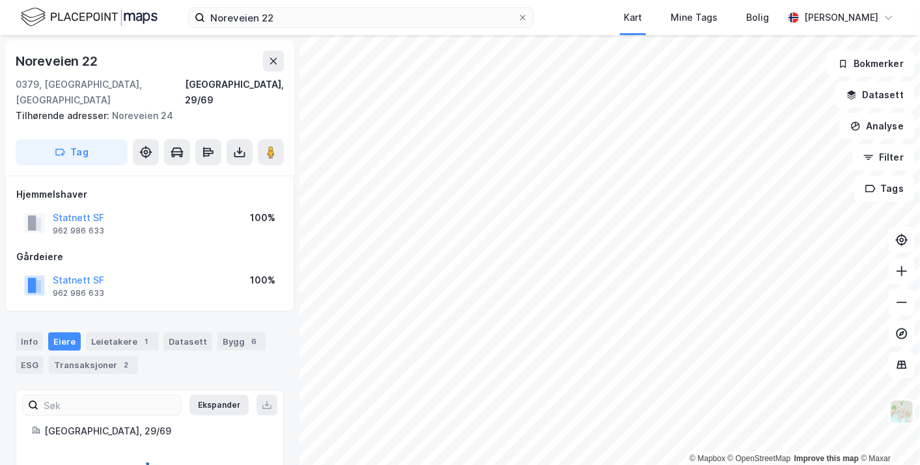
scroll to position [17, 0]
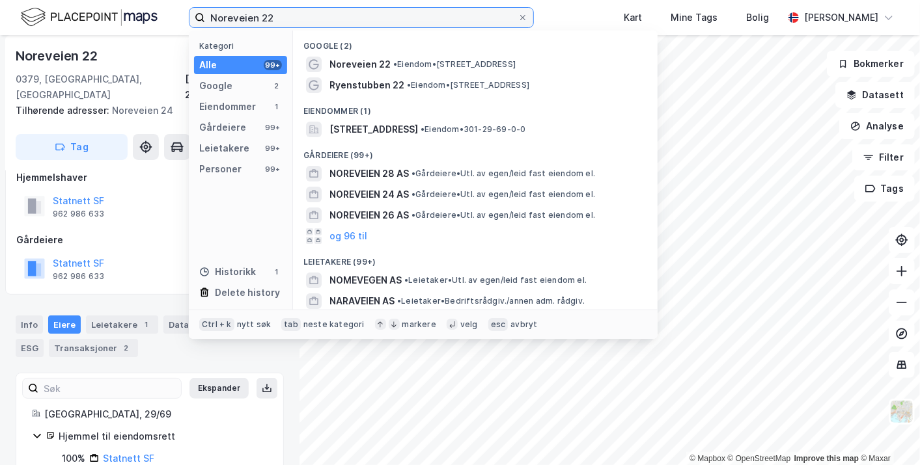
drag, startPoint x: 310, startPoint y: 14, endPoint x: 165, endPoint y: 16, distance: 144.5
click at [165, 16] on div "Noreveien 22 Kategori Alle 99+ Google 2 Eiendommer 1 Gårdeiere 99+ Leietakere 9…" at bounding box center [460, 17] width 920 height 35
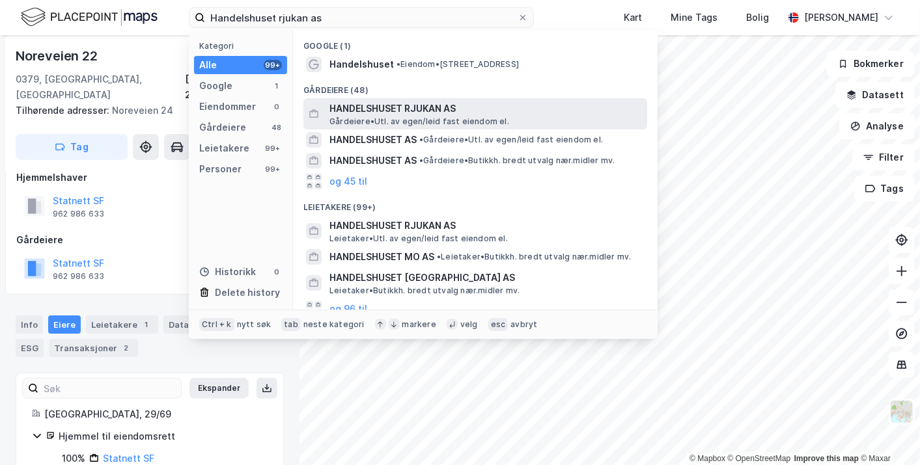
click at [435, 115] on span "HANDELSHUSET RJUKAN AS" at bounding box center [485, 109] width 312 height 16
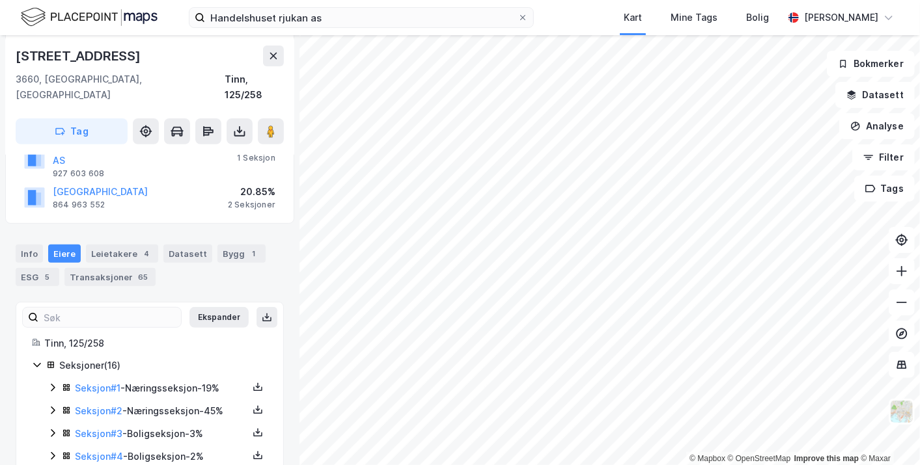
scroll to position [247, 0]
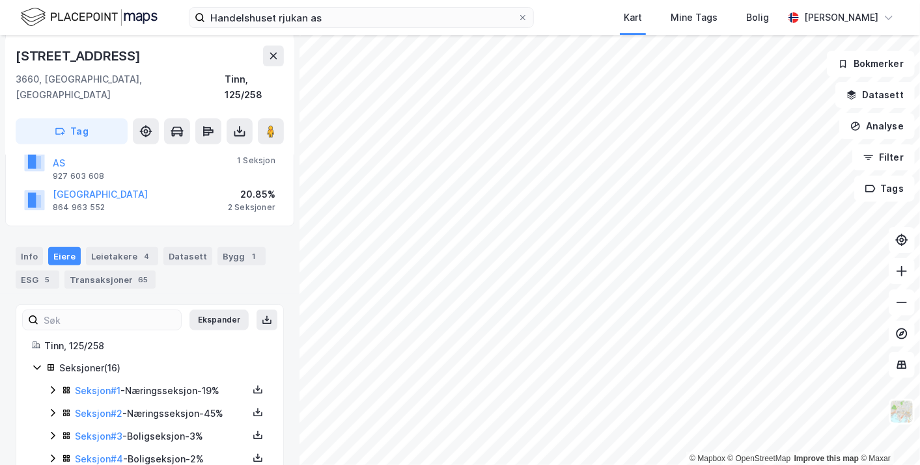
click at [110, 232] on div "Info [PERSON_NAME] 4 Datasett Bygg 1 ESG 5 Transaksjoner 65" at bounding box center [149, 263] width 299 height 62
click at [107, 247] on div "Leietakere 4" at bounding box center [122, 256] width 72 height 18
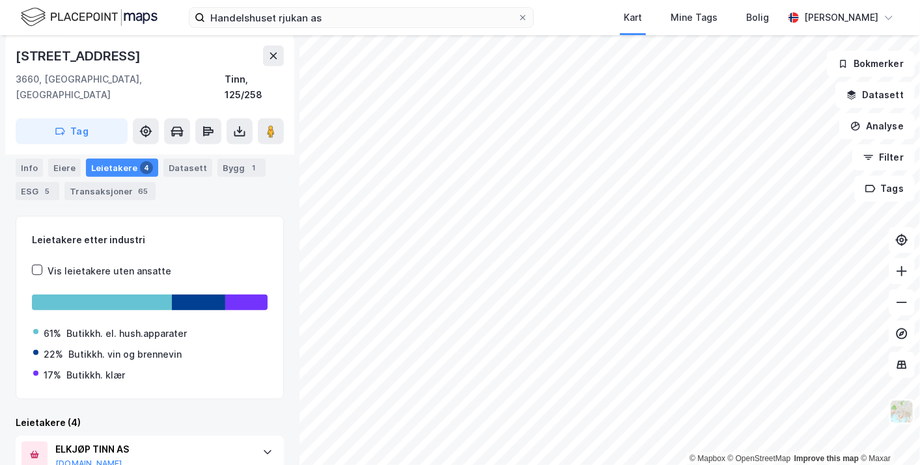
scroll to position [251, 0]
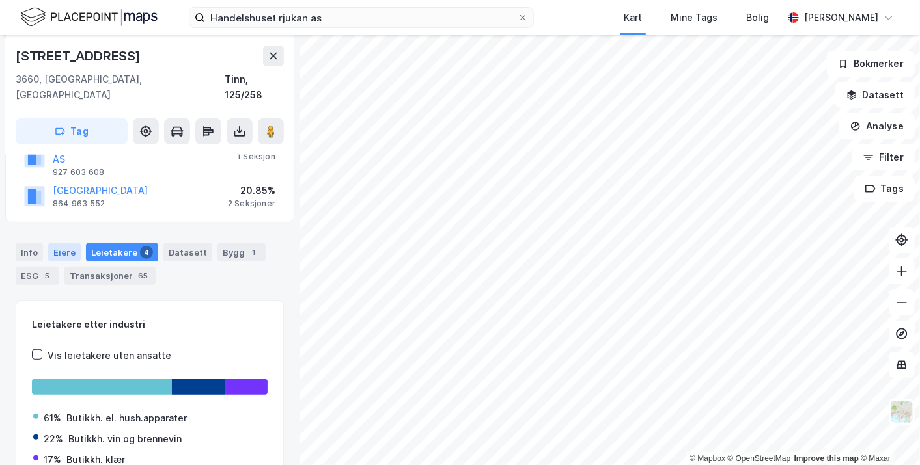
click at [74, 243] on div "Eiere" at bounding box center [64, 252] width 33 height 18
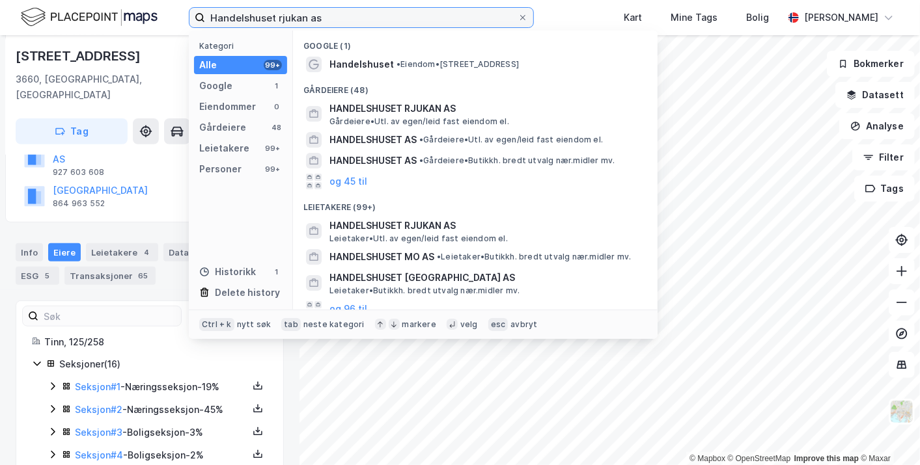
drag, startPoint x: 351, startPoint y: 16, endPoint x: 127, endPoint y: 12, distance: 224.6
click at [127, 12] on div "Handelshuset rjukan as Kategori Alle 99+ Google 1 Eiendommer 0 Gårdeiere 48 Lei…" at bounding box center [460, 17] width 920 height 35
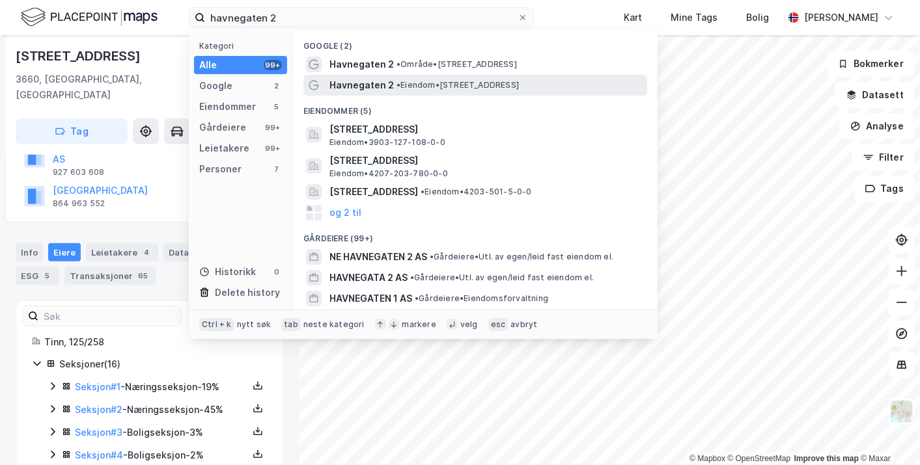
click at [481, 81] on span "• Eiendom • [STREET_ADDRESS]" at bounding box center [457, 85] width 122 height 10
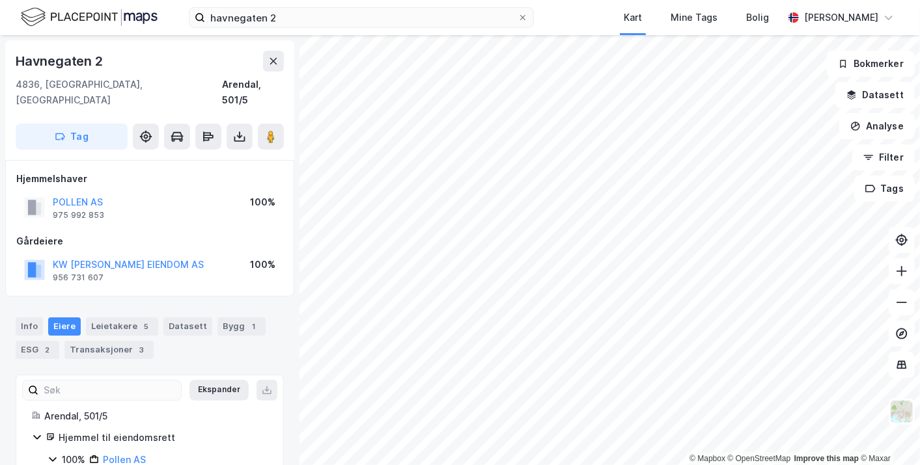
scroll to position [40, 0]
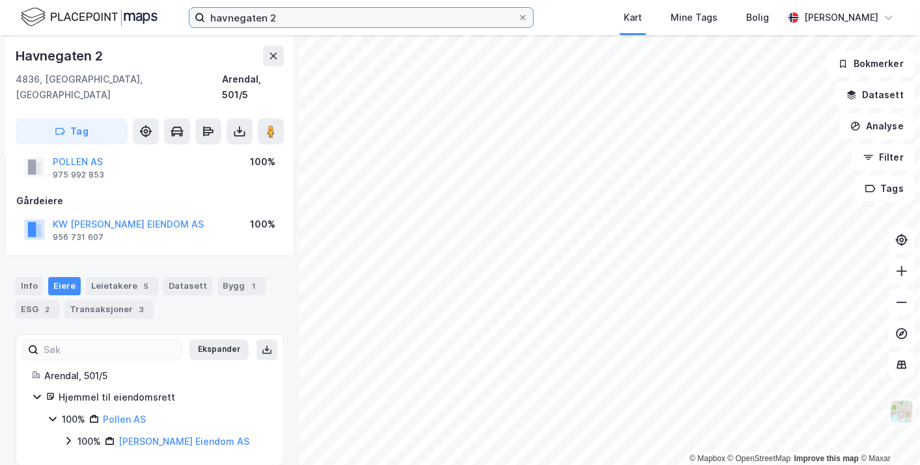
click at [294, 24] on input "havnegaten 2" at bounding box center [361, 18] width 312 height 20
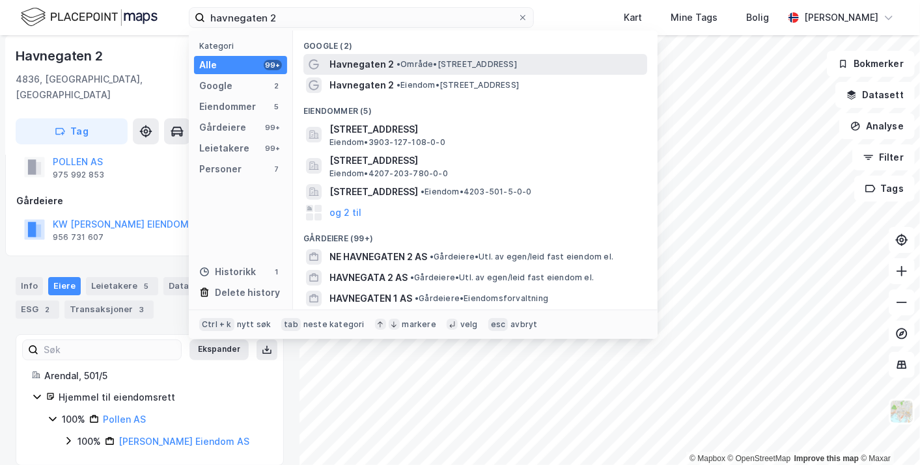
drag, startPoint x: 435, startPoint y: 83, endPoint x: 433, endPoint y: 68, distance: 15.1
click at [433, 68] on div "Google (2) Havnegaten 2 • Område • [STREET_ADDRESS] • Eiendom • [STREET_ADDRESS…" at bounding box center [475, 170] width 364 height 279
drag, startPoint x: 433, startPoint y: 68, endPoint x: 411, endPoint y: 66, distance: 22.3
click at [411, 66] on span "• Område • [STREET_ADDRESS]" at bounding box center [456, 64] width 120 height 10
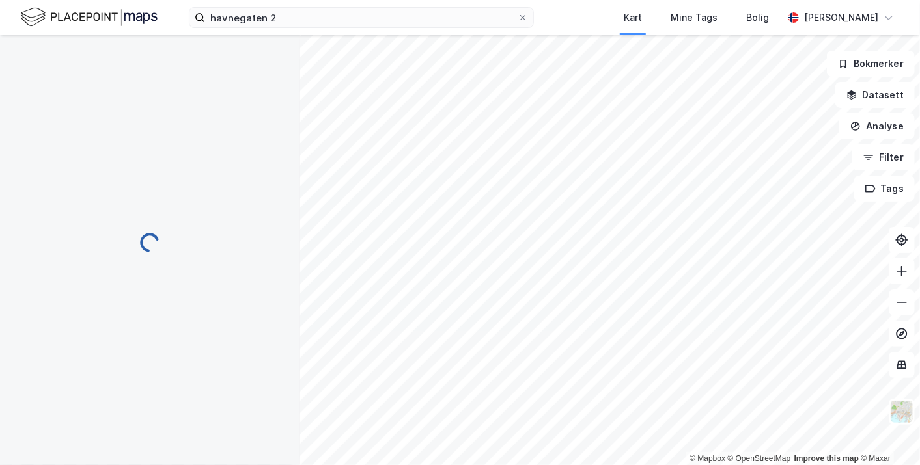
scroll to position [17, 0]
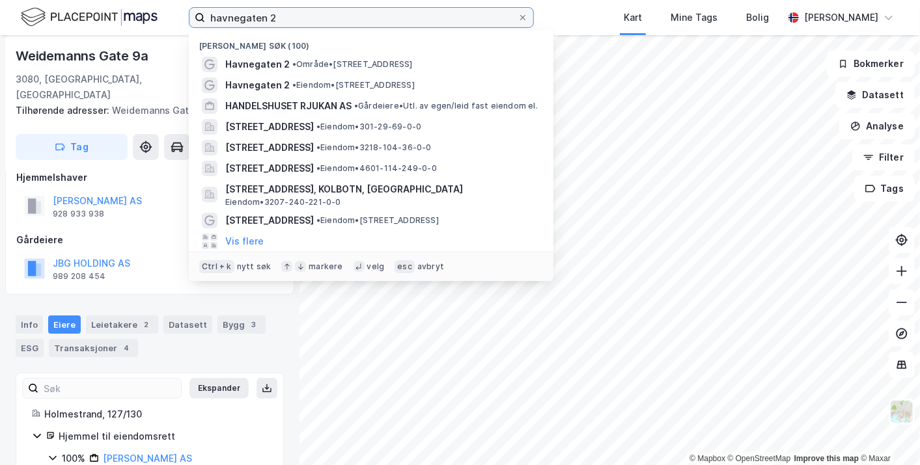
click at [279, 13] on input "havnegaten 2" at bounding box center [361, 18] width 312 height 20
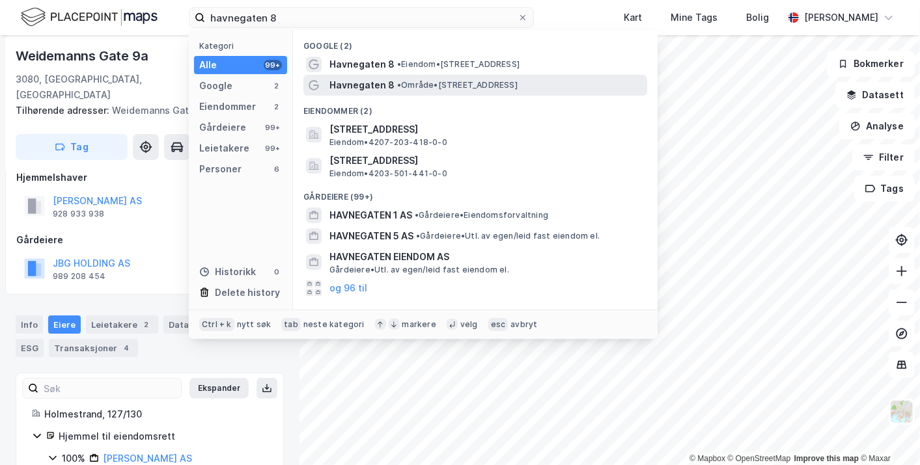
click at [397, 81] on span "•" at bounding box center [399, 85] width 4 height 10
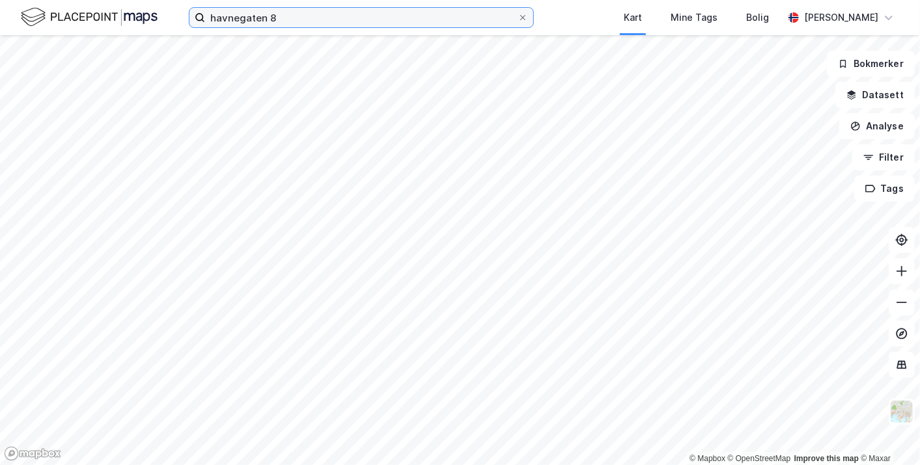
click at [286, 18] on input "havnegaten 8" at bounding box center [361, 18] width 312 height 20
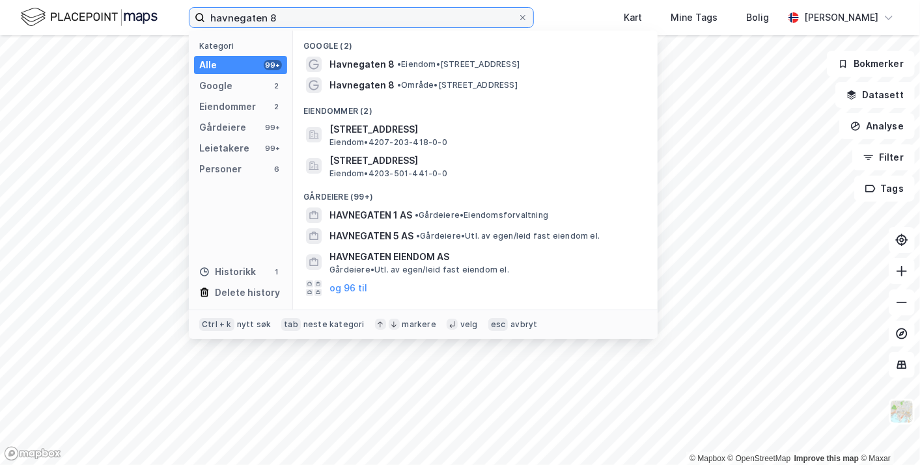
drag, startPoint x: 315, startPoint y: 18, endPoint x: 123, endPoint y: 29, distance: 192.3
click at [123, 29] on div "havnegaten 8 Kategori Alle 99+ Google 2 Eiendommer 2 Gårdeiere 99+ Leietakere 9…" at bounding box center [460, 17] width 920 height 35
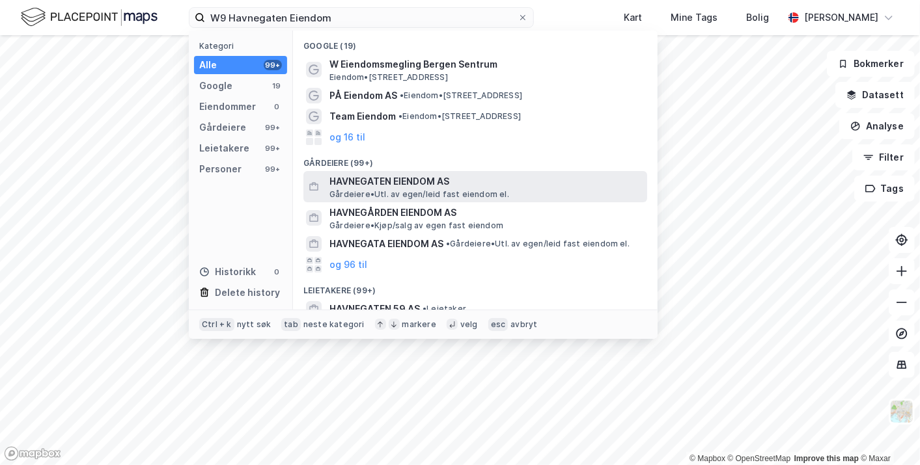
click at [444, 186] on span "HAVNEGATEN EIENDOM AS" at bounding box center [485, 182] width 312 height 16
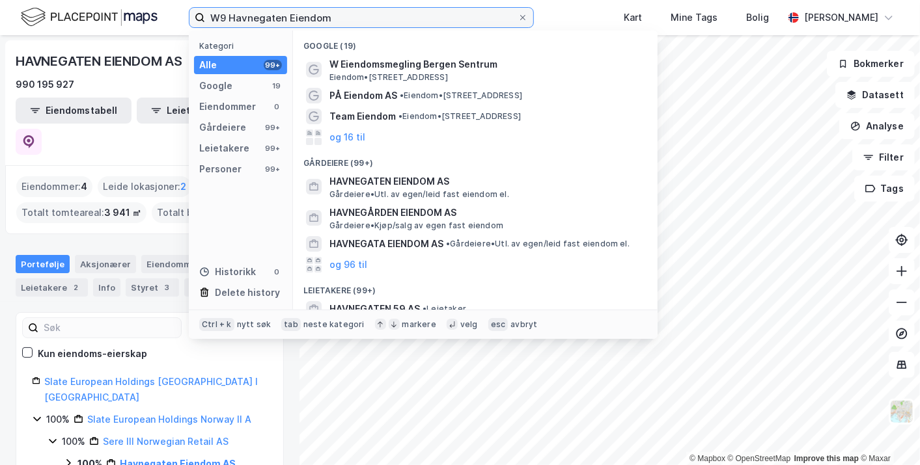
drag, startPoint x: 342, startPoint y: 19, endPoint x: 107, endPoint y: 13, distance: 235.7
click at [107, 13] on div "W9 Havnegaten Eiendom Kategori Alle 99+ Google 19 Eiendommer 0 Gårdeiere 99+ Le…" at bounding box center [460, 17] width 920 height 35
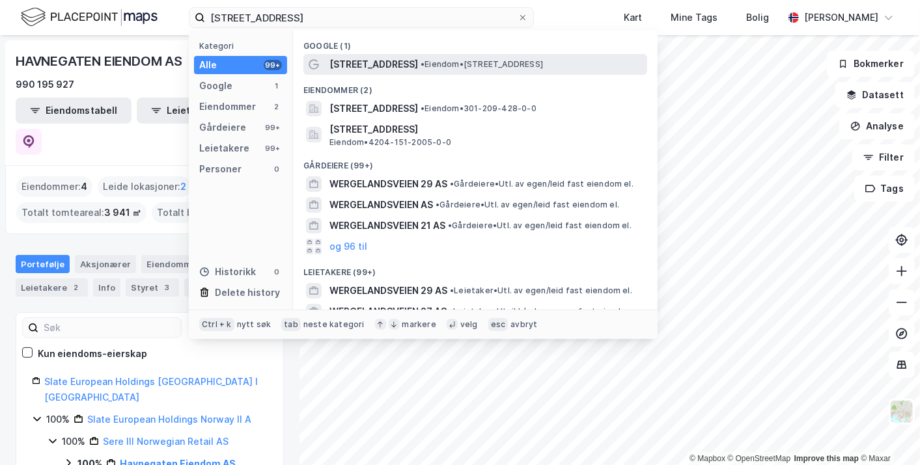
click at [449, 59] on span "• Eiendom • [STREET_ADDRESS]" at bounding box center [481, 64] width 122 height 10
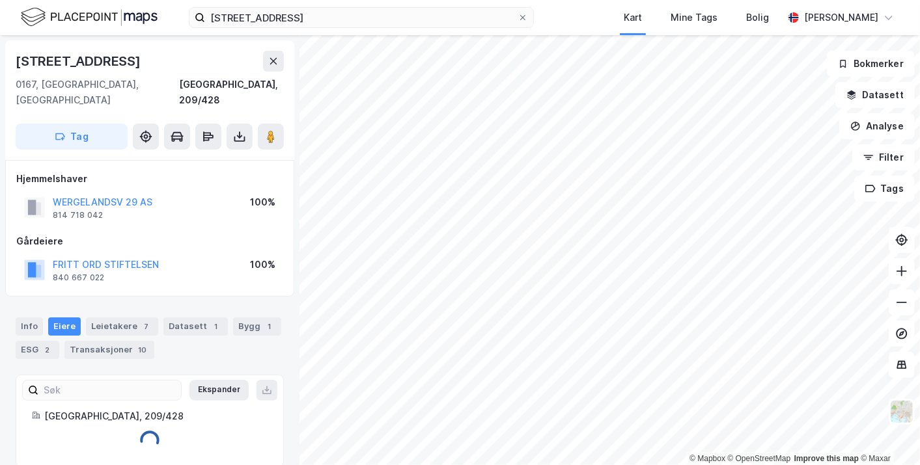
scroll to position [1, 0]
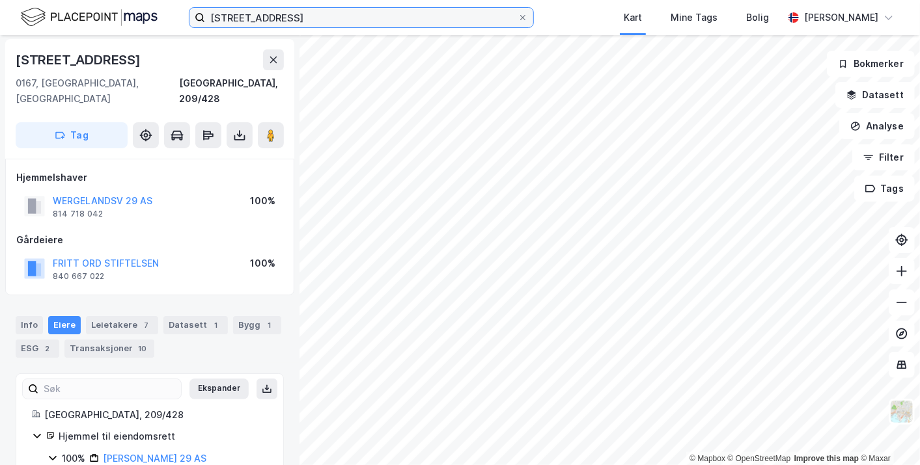
click at [368, 22] on input "[STREET_ADDRESS]" at bounding box center [361, 18] width 312 height 20
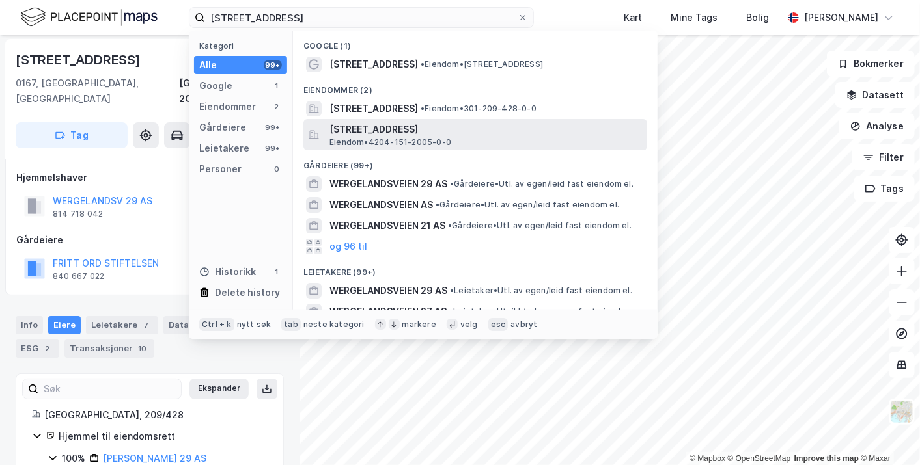
click at [400, 126] on span "[STREET_ADDRESS]" at bounding box center [485, 130] width 312 height 16
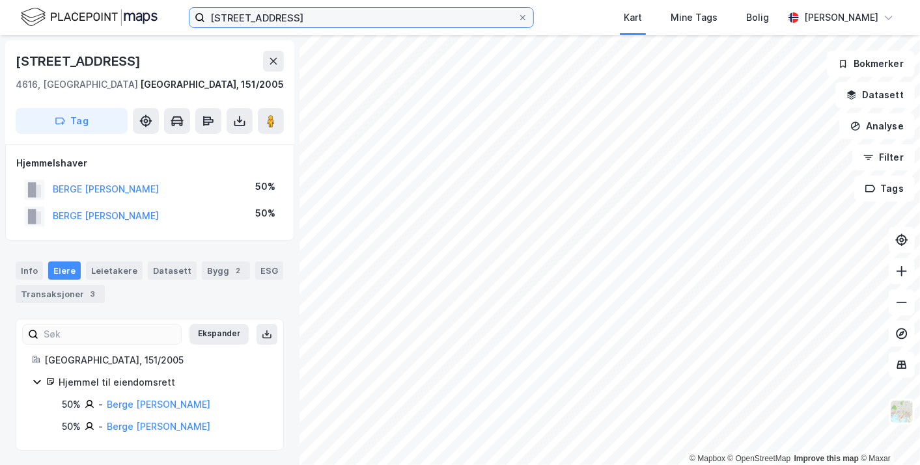
click at [329, 18] on input "[STREET_ADDRESS]" at bounding box center [361, 18] width 312 height 20
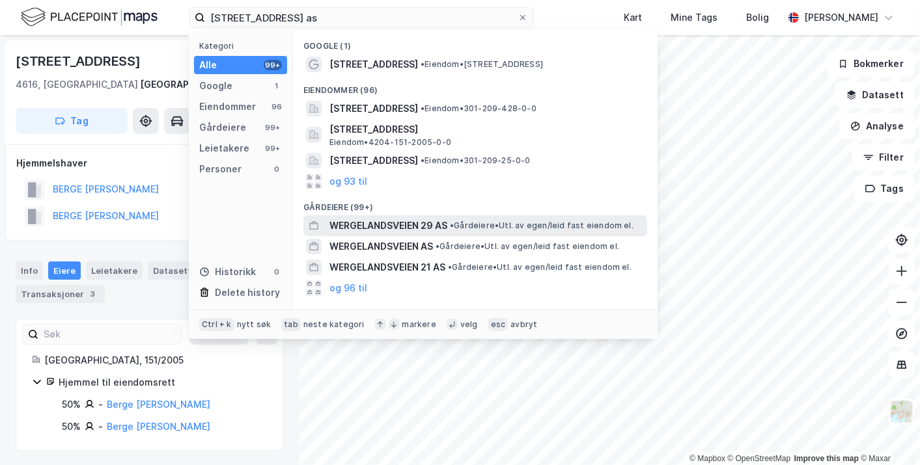
click at [421, 221] on span "WERGELANDSVEIEN 29 AS" at bounding box center [388, 226] width 118 height 16
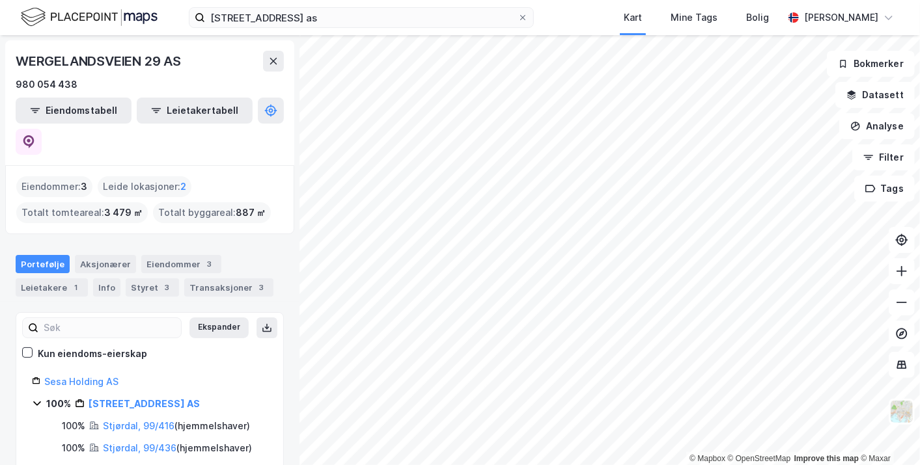
scroll to position [12, 0]
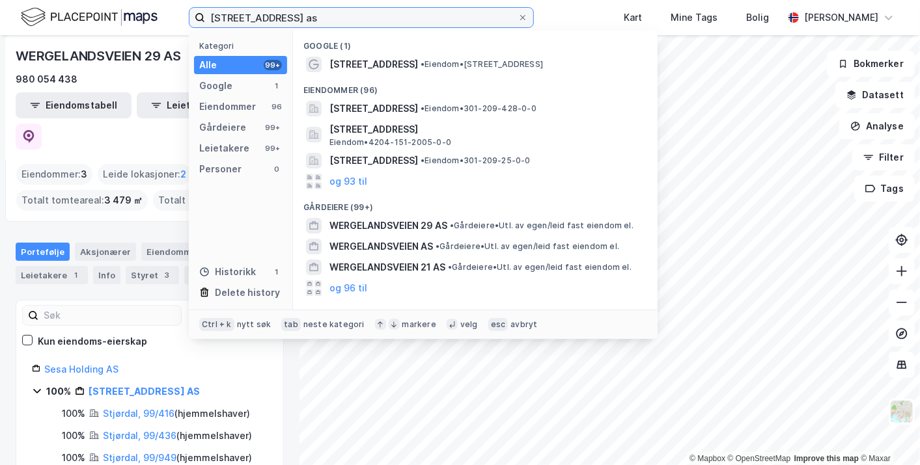
drag, startPoint x: 291, startPoint y: 18, endPoint x: 271, endPoint y: 16, distance: 19.6
click at [271, 16] on input "[STREET_ADDRESS] as" at bounding box center [361, 18] width 312 height 20
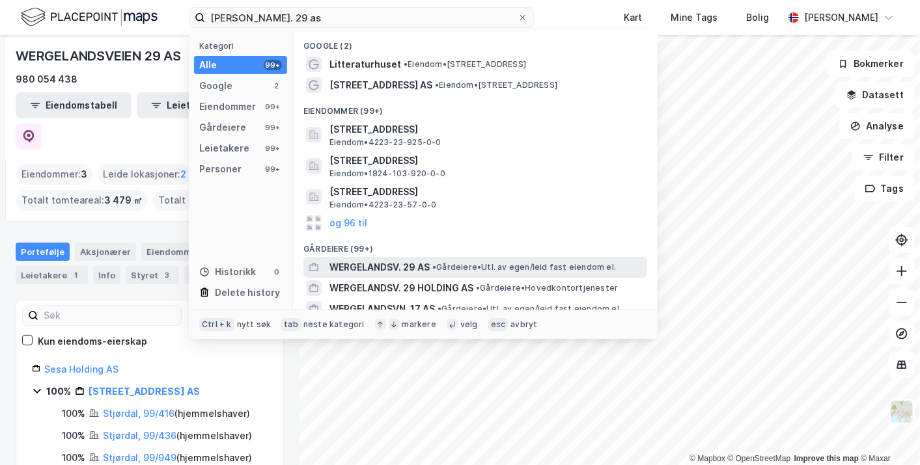
click at [435, 262] on span "•" at bounding box center [434, 267] width 4 height 10
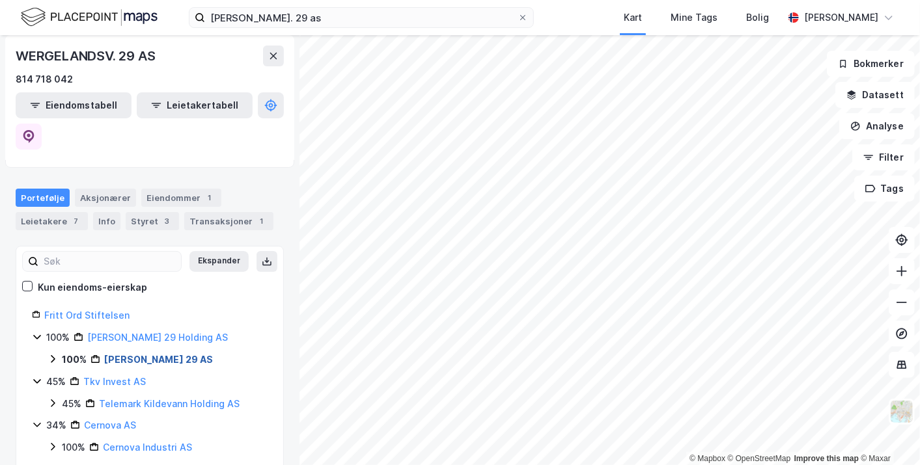
scroll to position [64, 0]
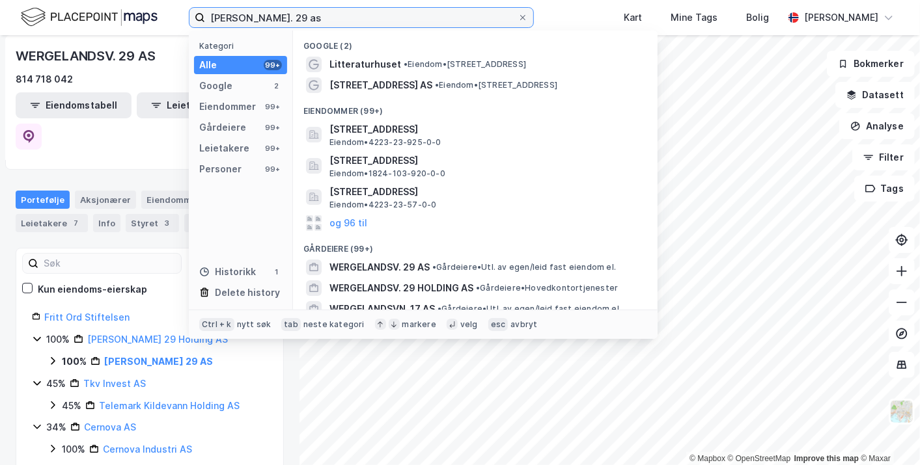
drag, startPoint x: 320, startPoint y: 21, endPoint x: 112, endPoint y: -7, distance: 209.6
click at [112, 0] on html "[PERSON_NAME]. 29 as Kategori Alle 99+ Google 2 Eiendommer 99+ Gårdeiere 99+ Le…" at bounding box center [460, 232] width 920 height 465
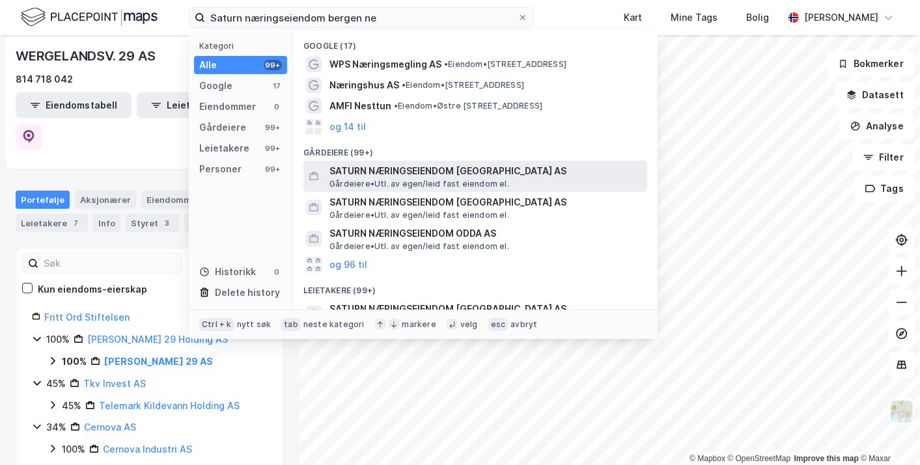
click at [441, 168] on span "SATURN NÆRINGSEIENDOM [GEOGRAPHIC_DATA] AS" at bounding box center [485, 171] width 312 height 16
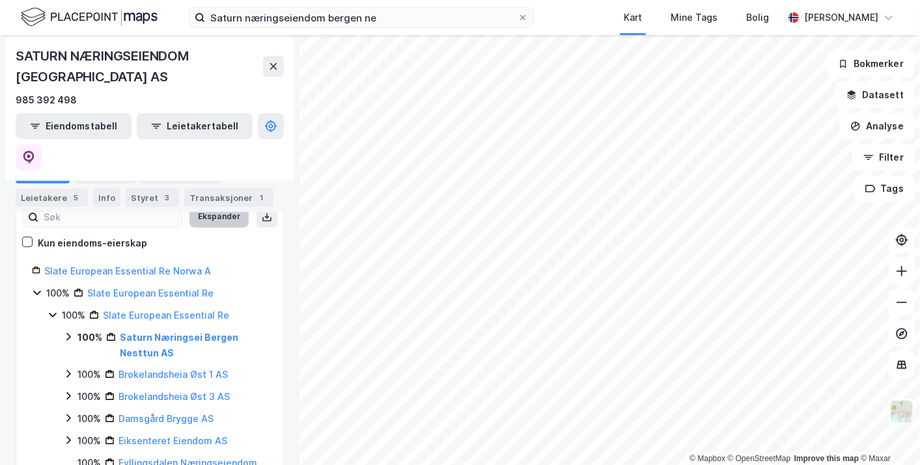
scroll to position [120, 0]
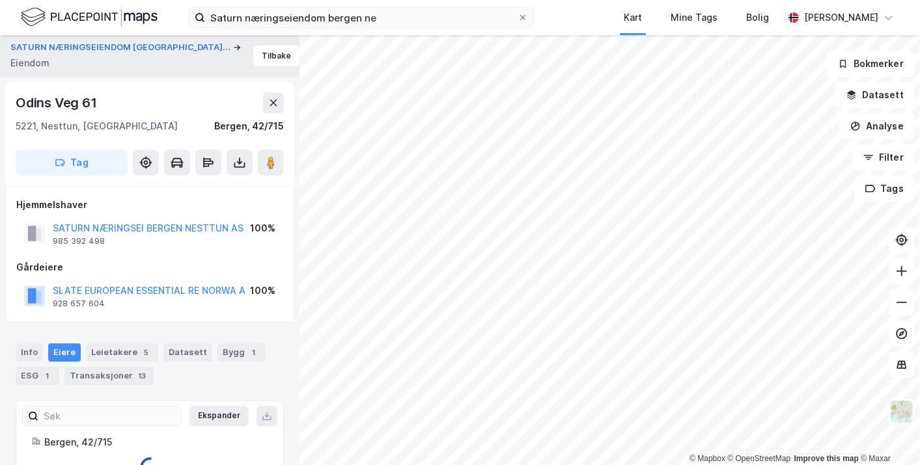
scroll to position [1, 0]
click at [113, 349] on div "Leietakere 5" at bounding box center [122, 351] width 72 height 18
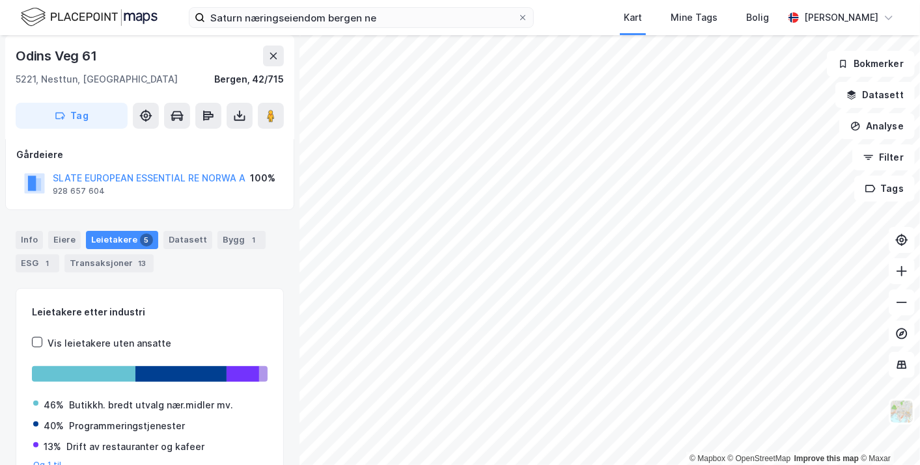
scroll to position [119, 0]
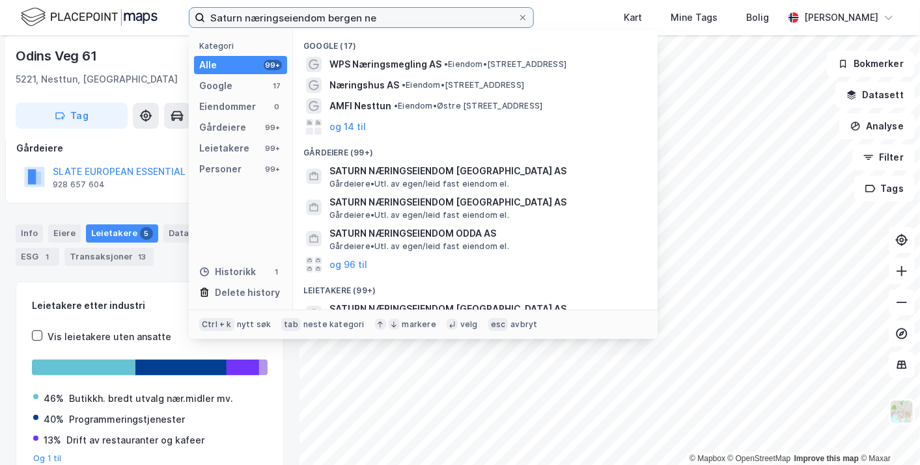
drag, startPoint x: 353, startPoint y: 18, endPoint x: 130, endPoint y: 13, distance: 222.6
click at [130, 13] on div "Saturn næringseiendom bergen ne Kategori Alle 99+ Google 17 Eiendommer 0 Gårdei…" at bounding box center [460, 17] width 920 height 35
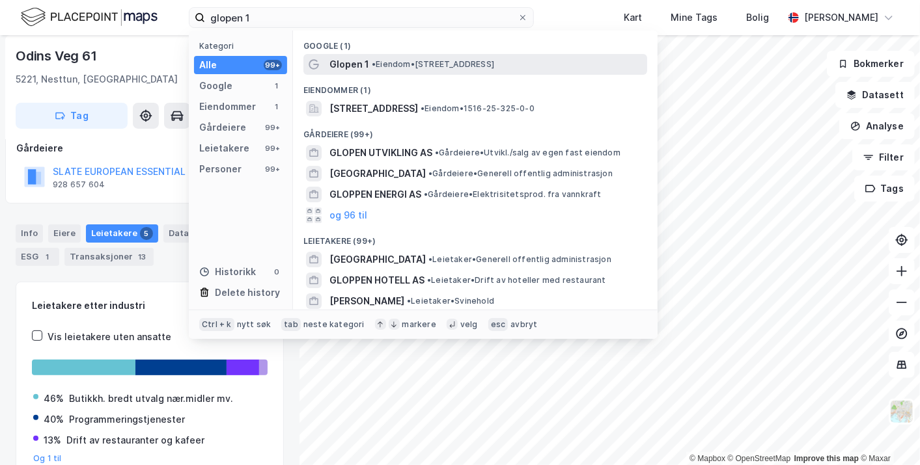
click at [452, 68] on span "• Eiendom • [STREET_ADDRESS]" at bounding box center [433, 64] width 122 height 10
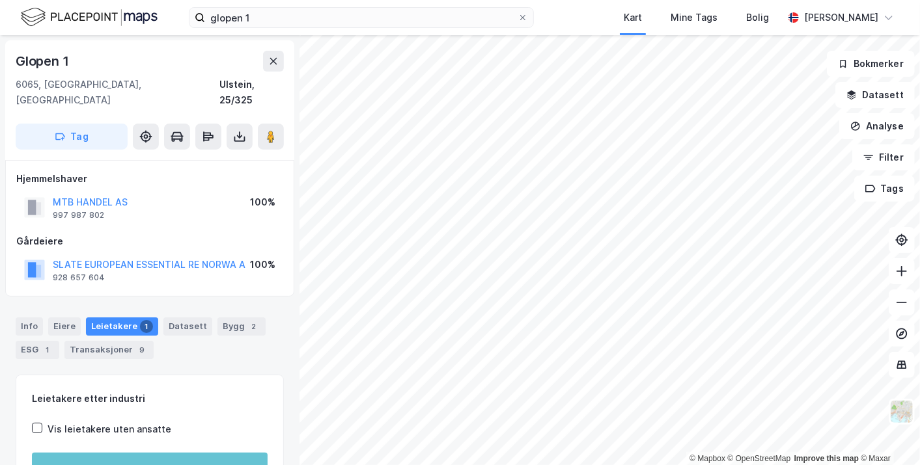
scroll to position [86, 0]
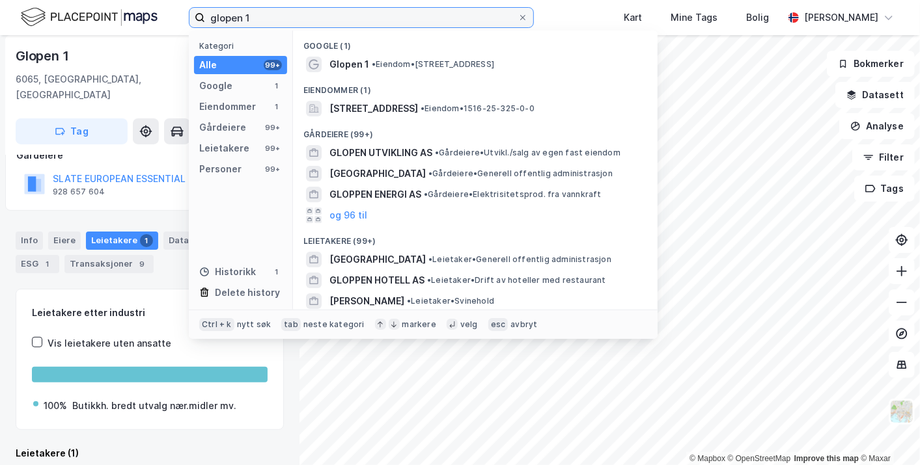
drag, startPoint x: 272, startPoint y: 24, endPoint x: 176, endPoint y: 20, distance: 96.4
click at [176, 20] on div "glopen 1 Kategori Alle 99+ Google 1 Eiendommer 1 Gårdeiere 99+ Leietakere 99+ P…" at bounding box center [460, 17] width 920 height 35
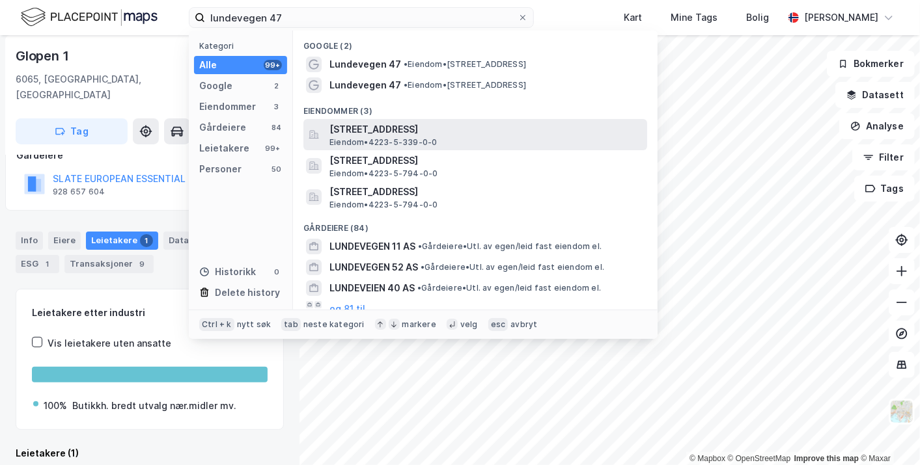
click at [432, 130] on span "[STREET_ADDRESS]" at bounding box center [485, 130] width 312 height 16
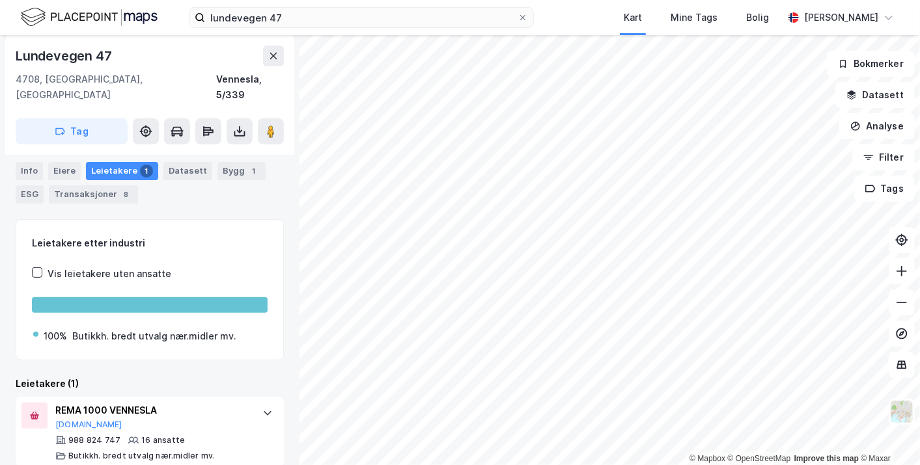
scroll to position [155, 0]
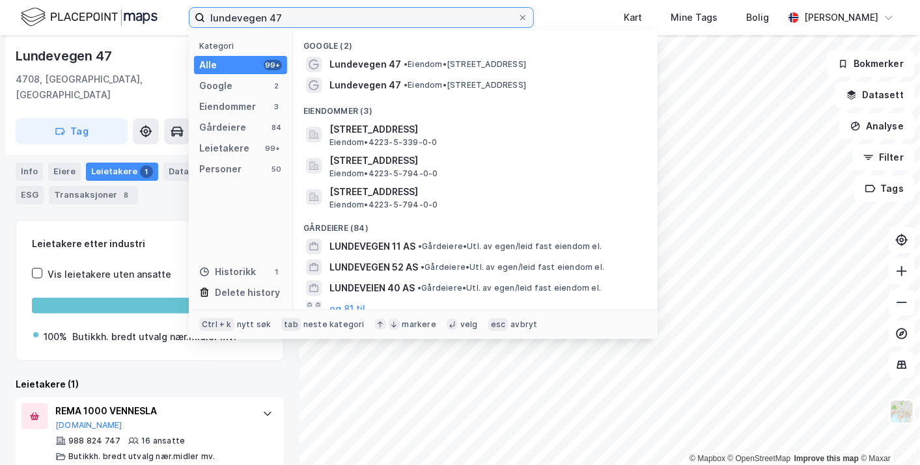
drag, startPoint x: 286, startPoint y: 24, endPoint x: 65, endPoint y: 17, distance: 221.4
click at [65, 17] on div "lundevegen 47 Kategori Alle 99+ Google 2 Eiendommer 3 Gårdeiere 84 Leietakere 9…" at bounding box center [460, 17] width 920 height 35
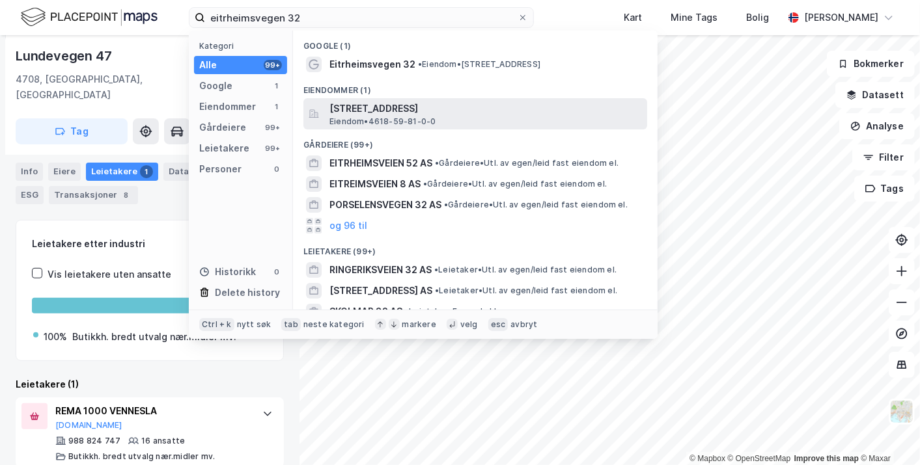
click at [420, 115] on span "[STREET_ADDRESS]" at bounding box center [485, 109] width 312 height 16
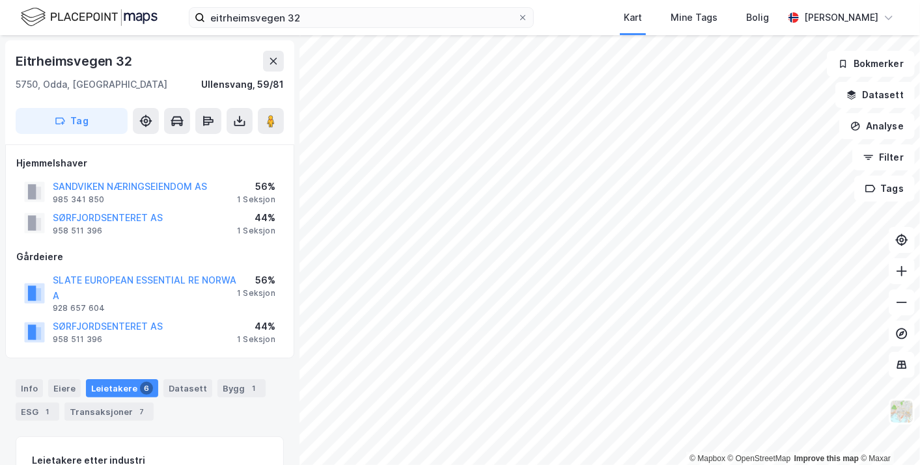
scroll to position [155, 0]
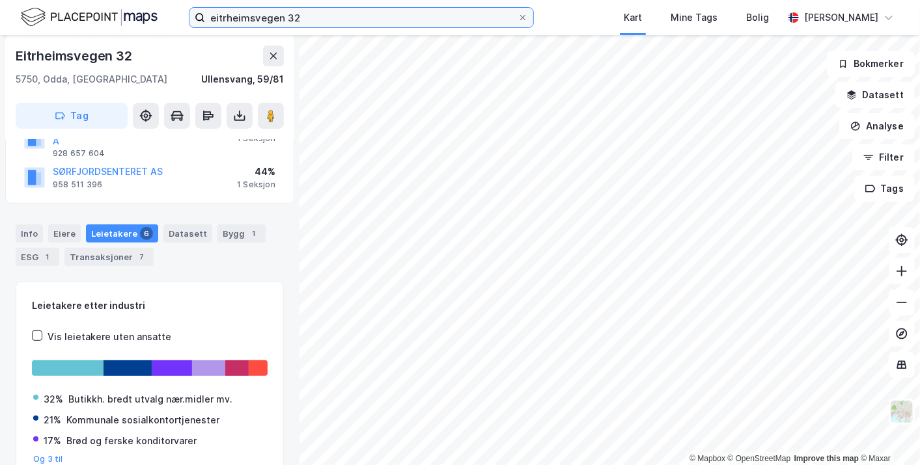
drag, startPoint x: 318, startPoint y: 23, endPoint x: 190, endPoint y: 20, distance: 127.6
click at [190, 20] on label "eitrheimsvegen 32" at bounding box center [361, 17] width 345 height 21
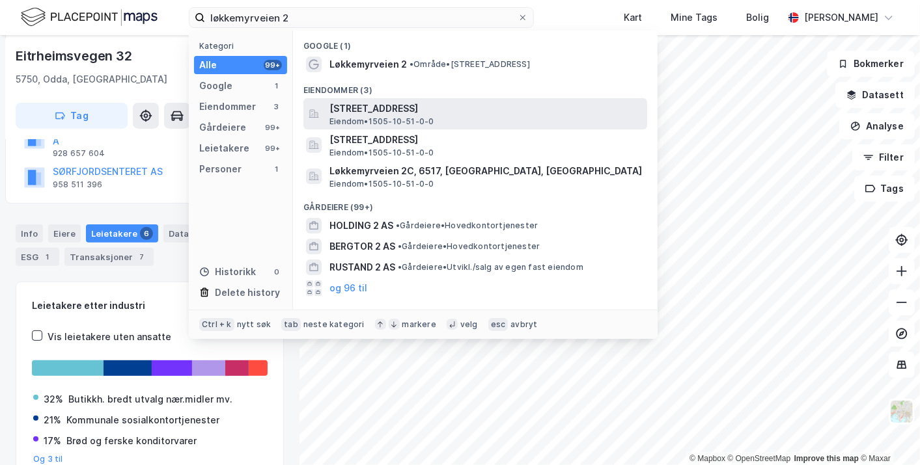
click at [436, 107] on span "[STREET_ADDRESS]" at bounding box center [485, 109] width 312 height 16
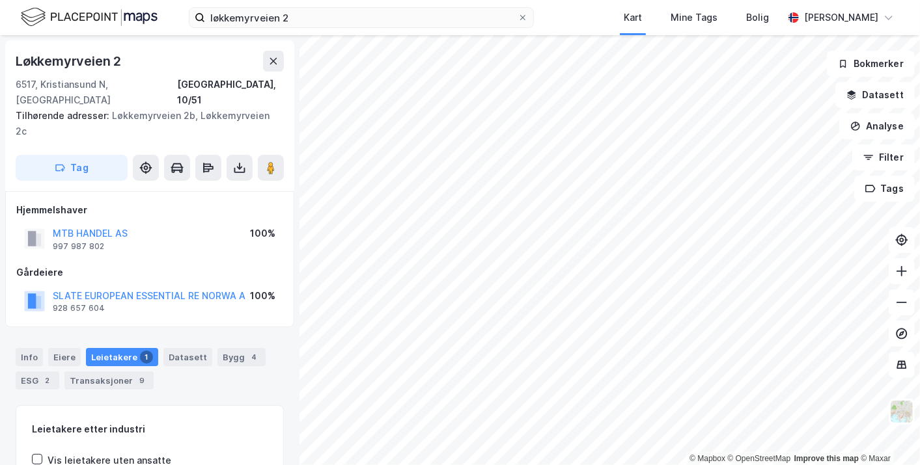
scroll to position [102, 0]
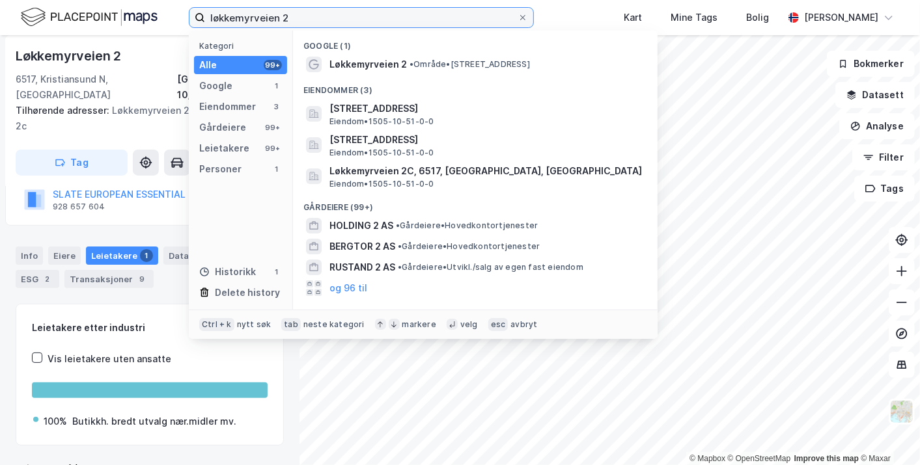
drag, startPoint x: 318, startPoint y: 16, endPoint x: 120, endPoint y: 5, distance: 198.1
click at [120, 5] on div "løkkemyrveien 2 Kategori Alle 99+ Google 1 Eiendommer 3 Gårdeiere 99+ Leietaker…" at bounding box center [460, 17] width 920 height 35
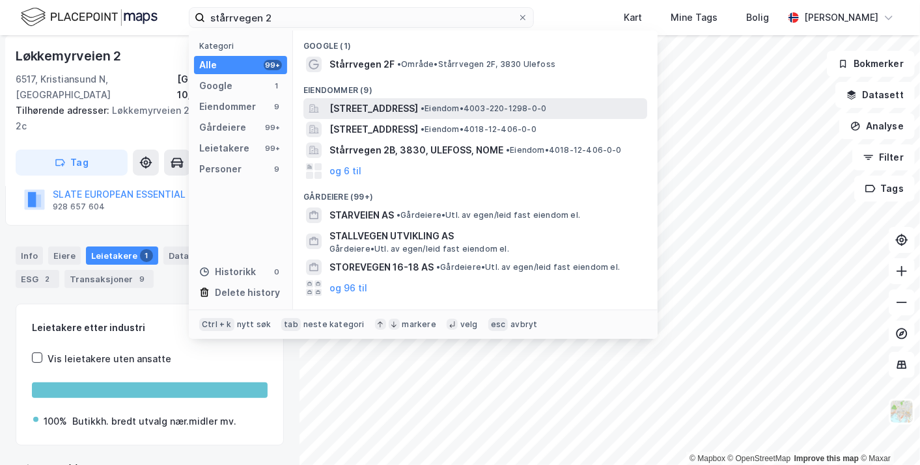
click at [417, 106] on span "[STREET_ADDRESS]" at bounding box center [373, 109] width 89 height 16
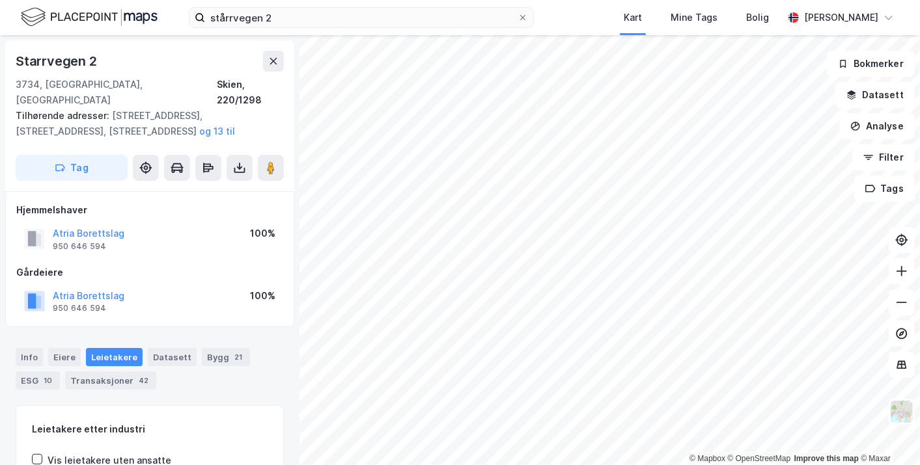
scroll to position [55, 0]
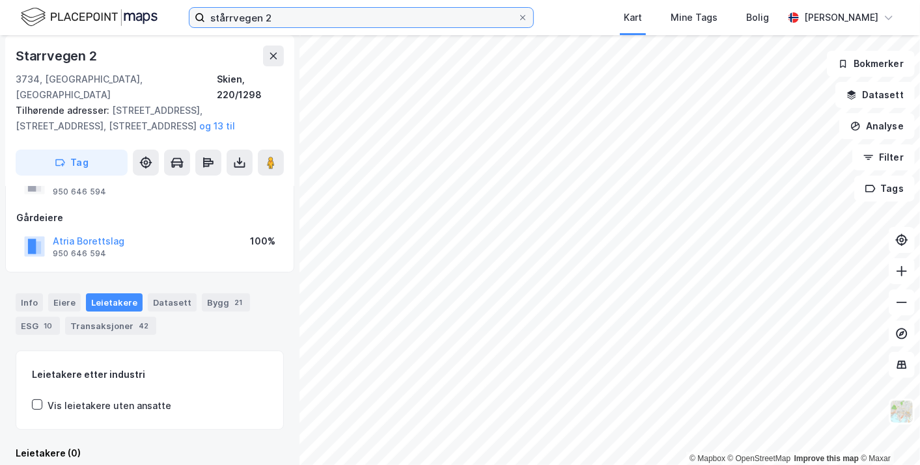
click at [310, 26] on input "stårrvegen 2" at bounding box center [361, 18] width 312 height 20
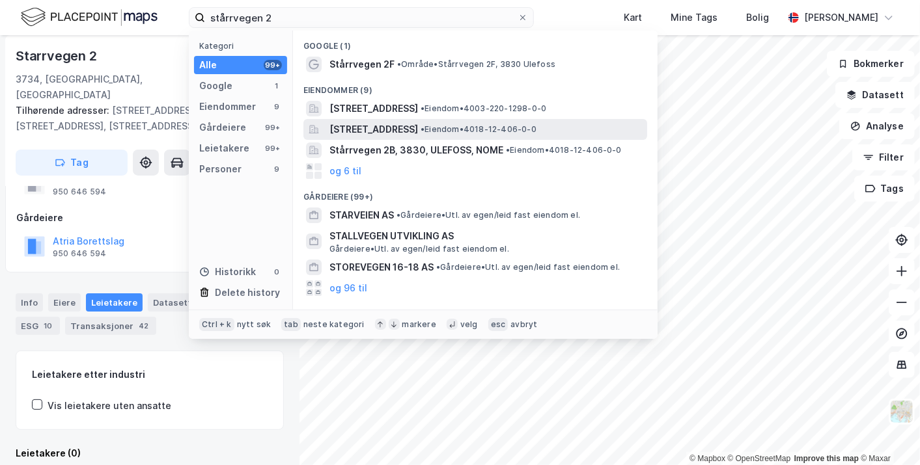
click at [394, 130] on span "[STREET_ADDRESS]" at bounding box center [373, 130] width 89 height 16
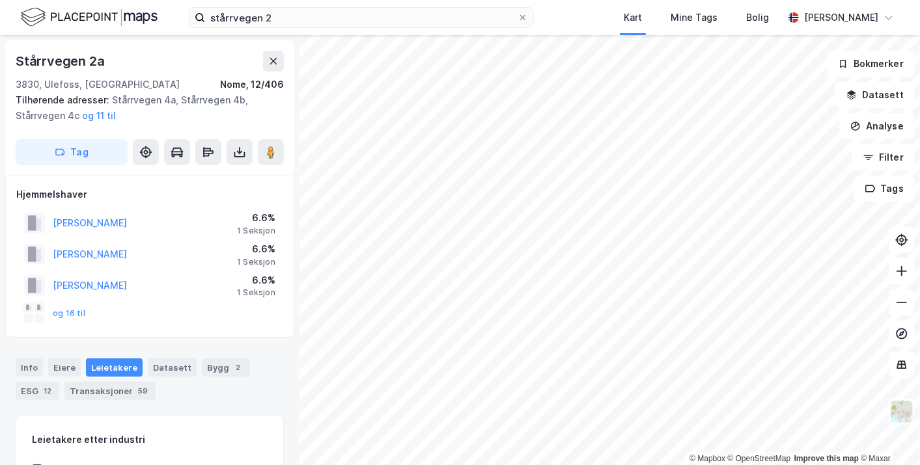
scroll to position [55, 0]
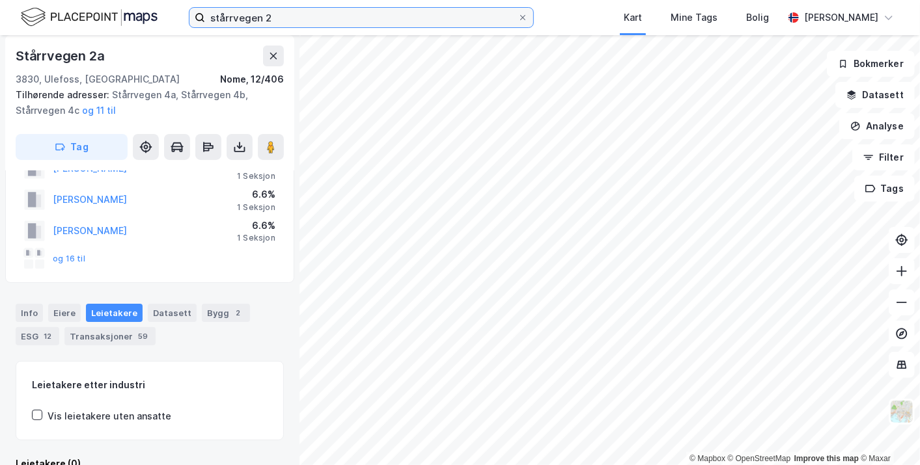
click at [275, 24] on input "stårrvegen 2" at bounding box center [361, 18] width 312 height 20
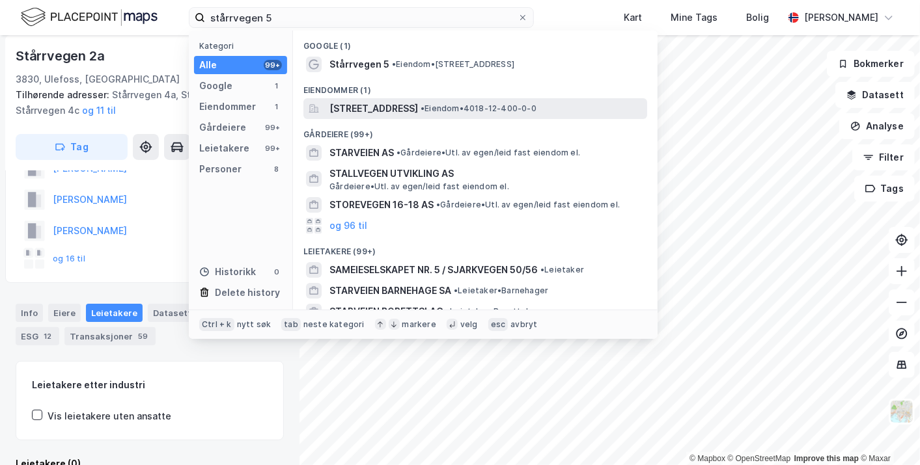
click at [418, 105] on span "[STREET_ADDRESS]" at bounding box center [373, 109] width 89 height 16
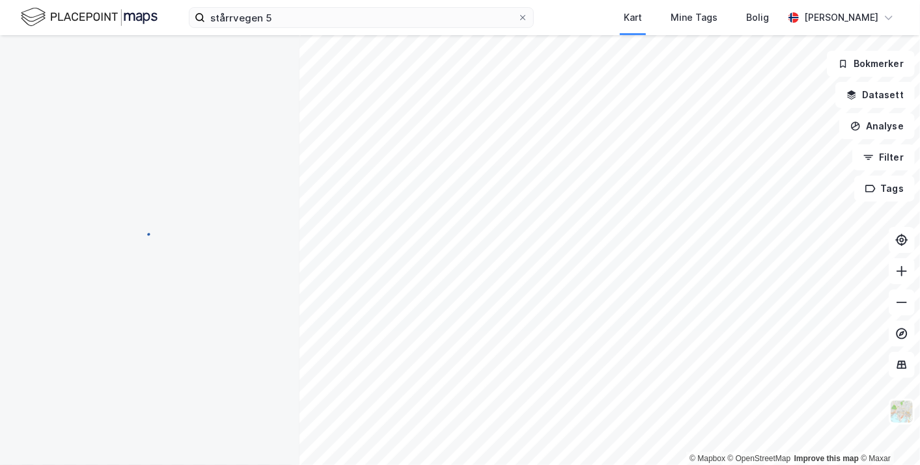
scroll to position [55, 0]
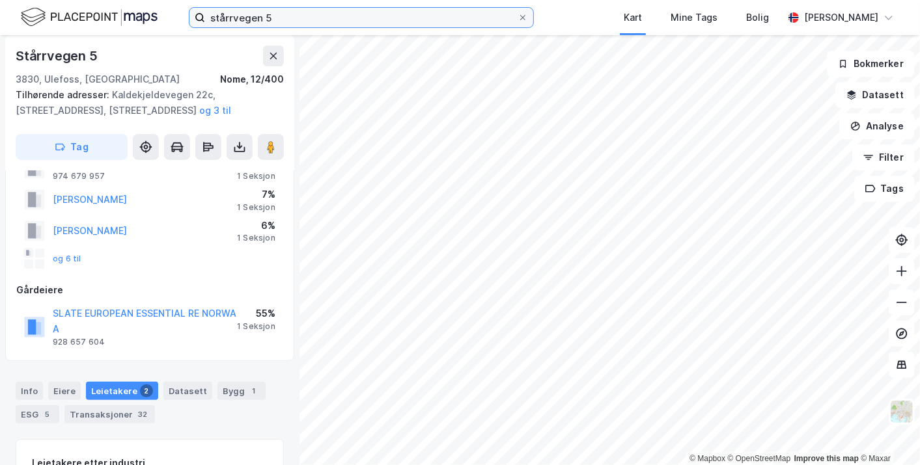
click at [270, 20] on input "stårrvegen 5" at bounding box center [361, 18] width 312 height 20
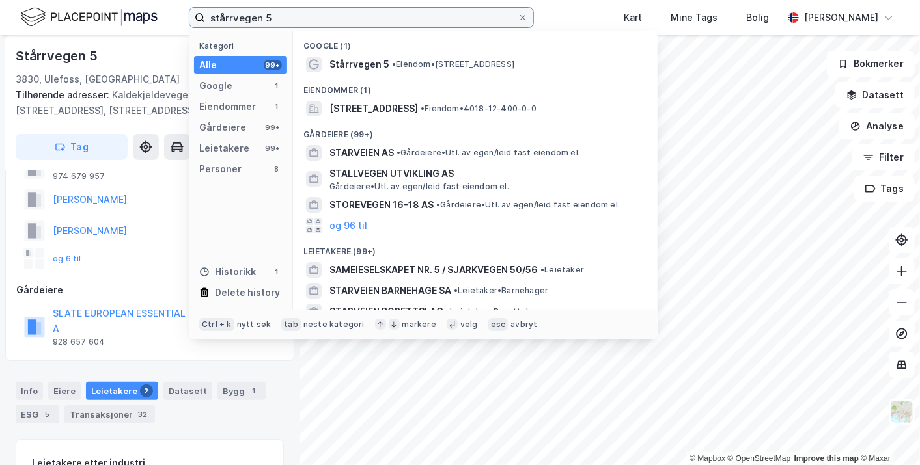
click at [270, 20] on input "stårrvegen 5" at bounding box center [361, 18] width 312 height 20
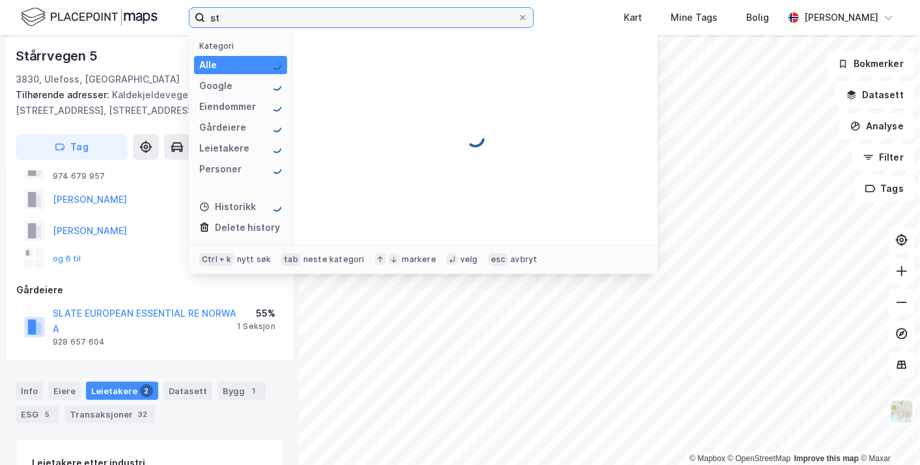
type input "s"
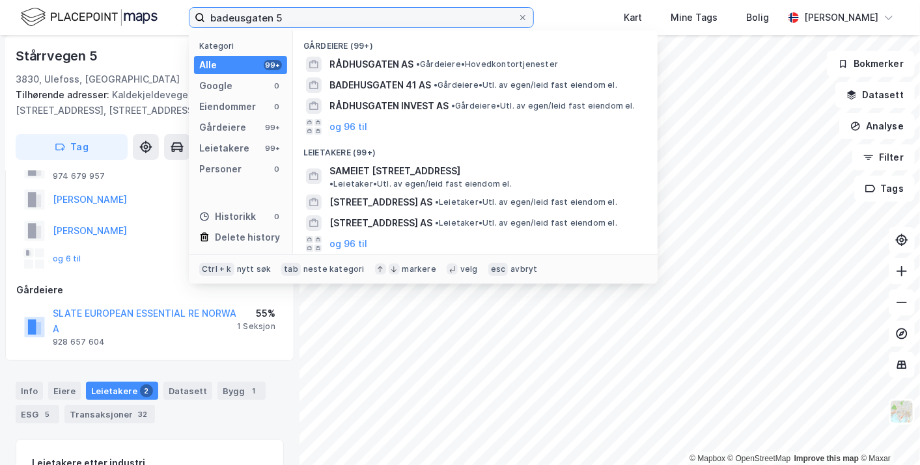
click at [234, 16] on input "badeusgaten 5" at bounding box center [361, 18] width 312 height 20
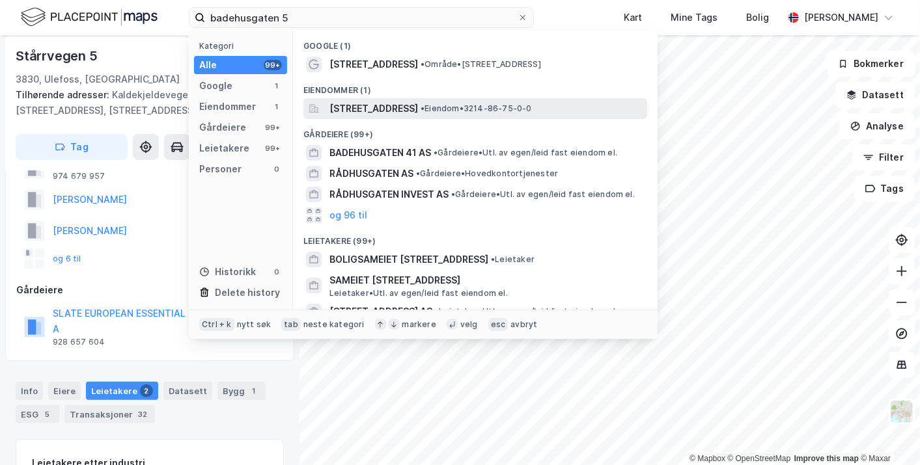
click at [433, 100] on div "[STREET_ADDRESS] • Eiendom • 3214-86-75-0-0" at bounding box center [475, 108] width 344 height 21
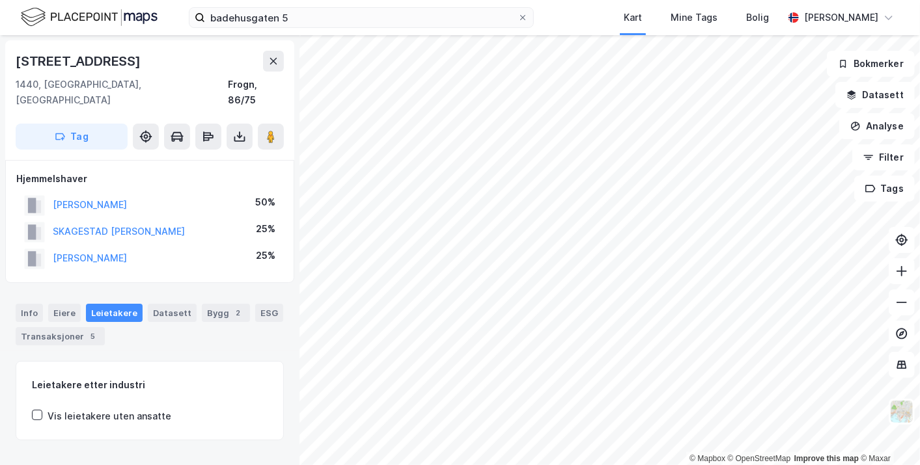
scroll to position [10, 0]
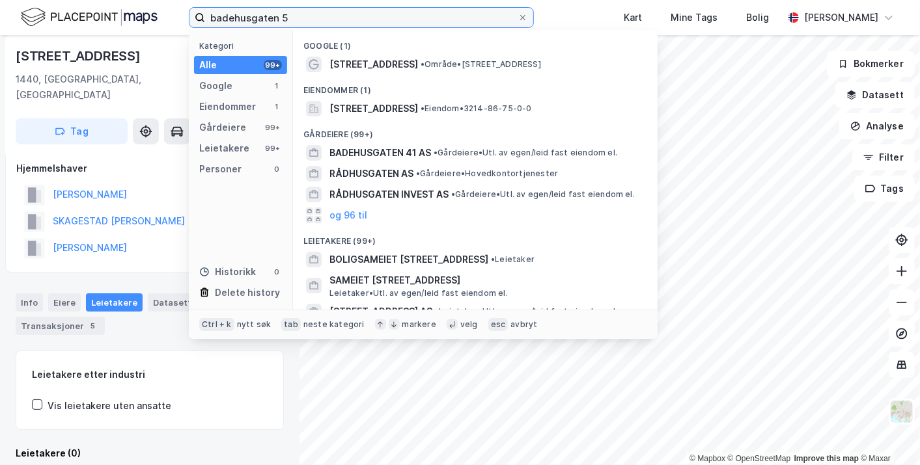
click at [313, 23] on input "badehusgaten 5" at bounding box center [361, 18] width 312 height 20
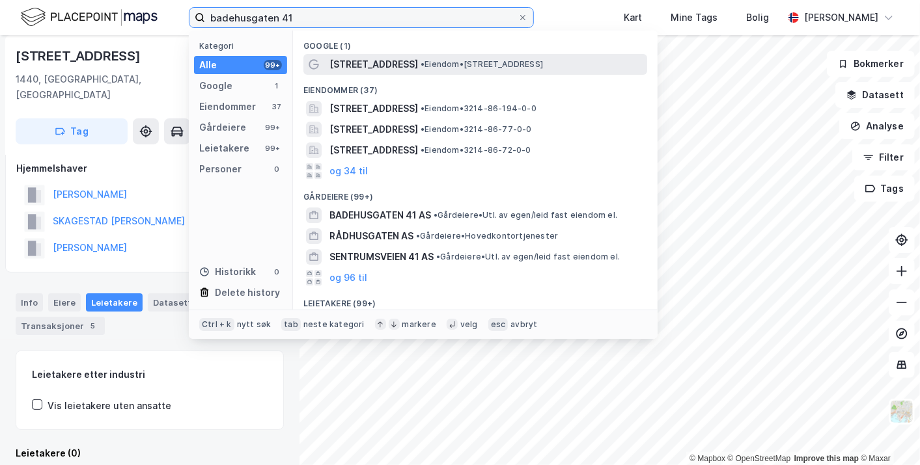
type input "badehusgaten 41"
click at [377, 61] on span "[STREET_ADDRESS]" at bounding box center [373, 65] width 89 height 16
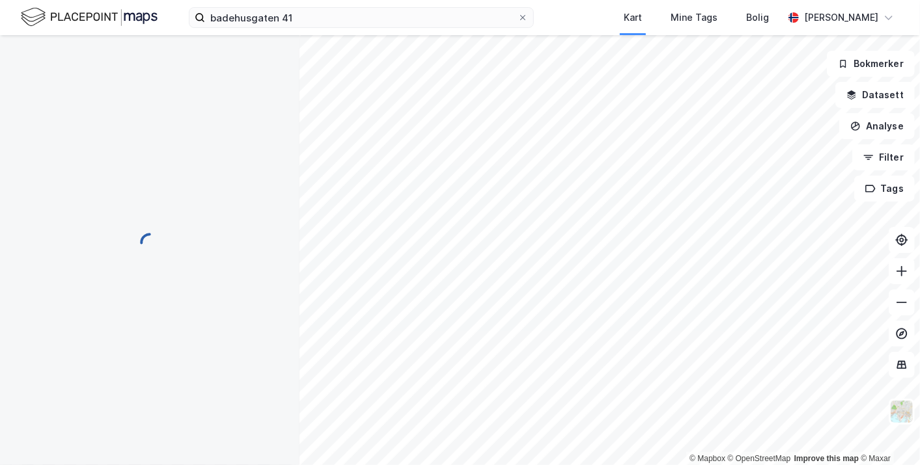
scroll to position [10, 0]
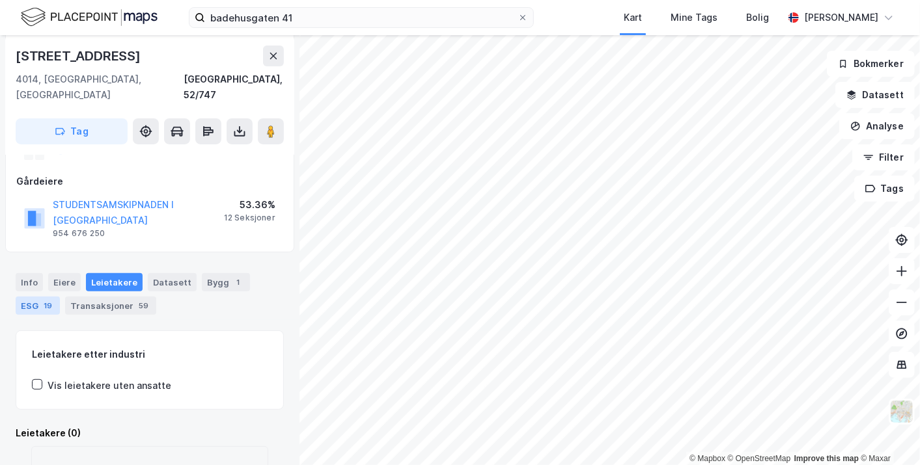
click at [42, 297] on div "ESG 19" at bounding box center [38, 306] width 44 height 18
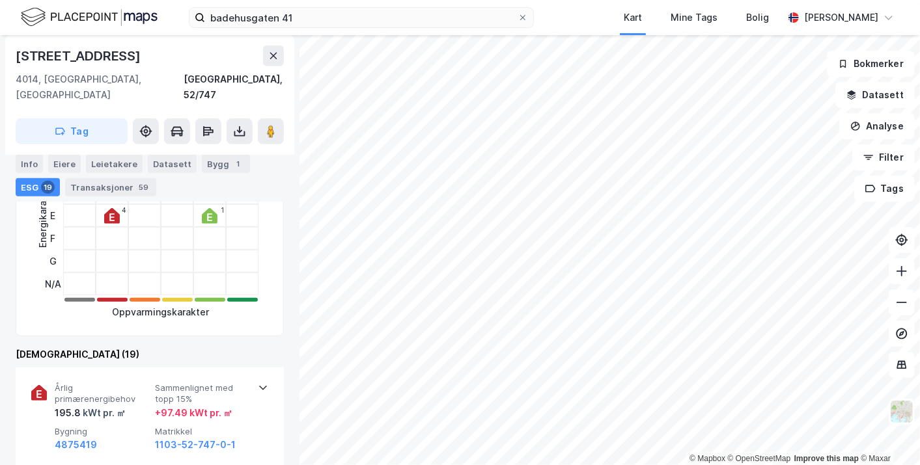
scroll to position [465, 0]
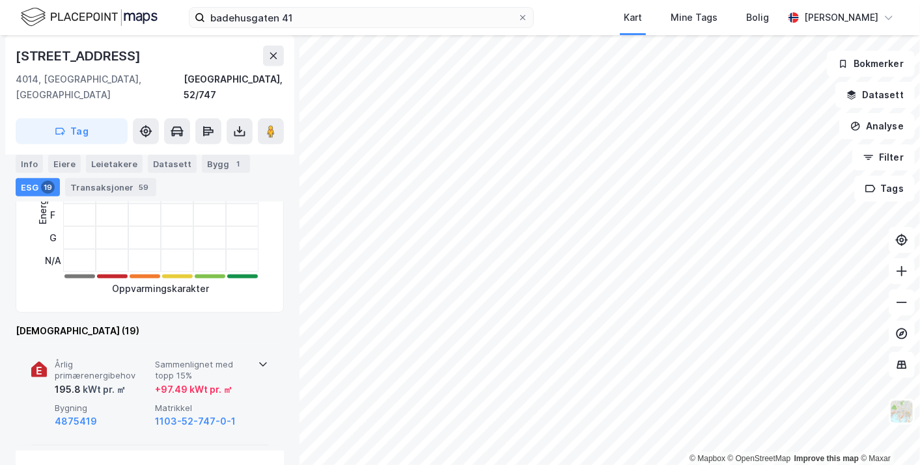
click at [130, 359] on span "Årlig primærenergibehov" at bounding box center [102, 370] width 95 height 23
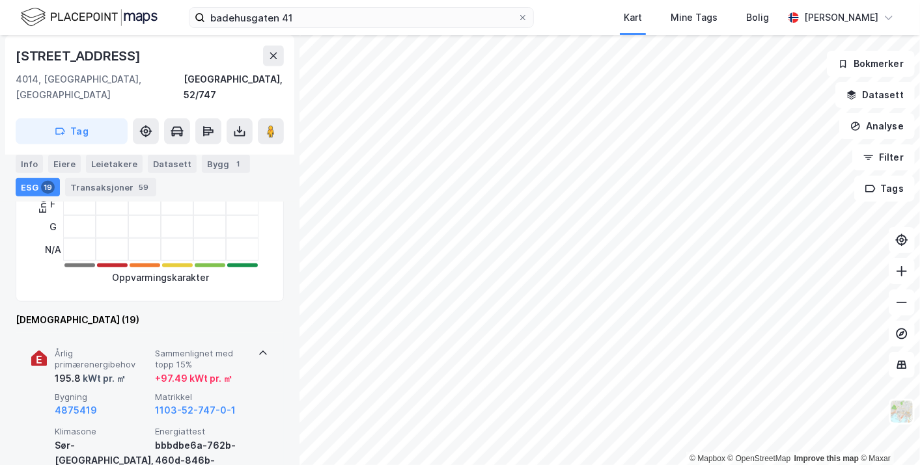
click at [130, 351] on span "Årlig primærenergibehov" at bounding box center [102, 359] width 95 height 23
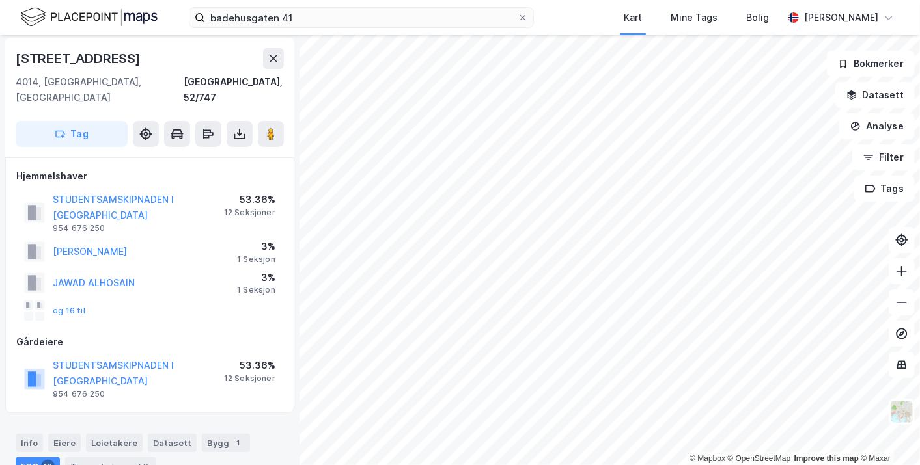
scroll to position [0, 0]
